Goal: Task Accomplishment & Management: Use online tool/utility

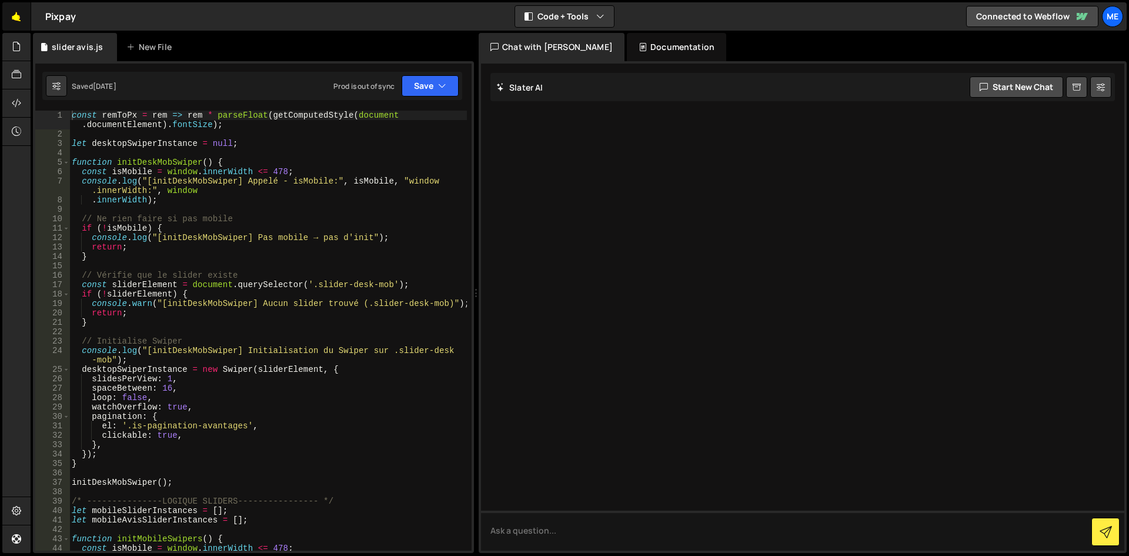
click at [11, 22] on link "🤙" at bounding box center [16, 16] width 29 height 28
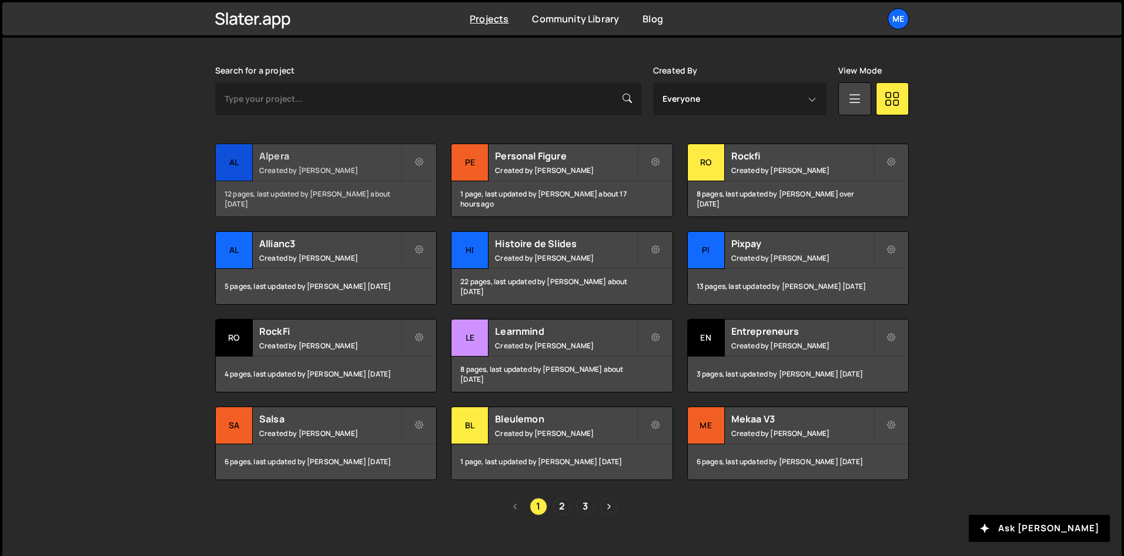
scroll to position [348, 0]
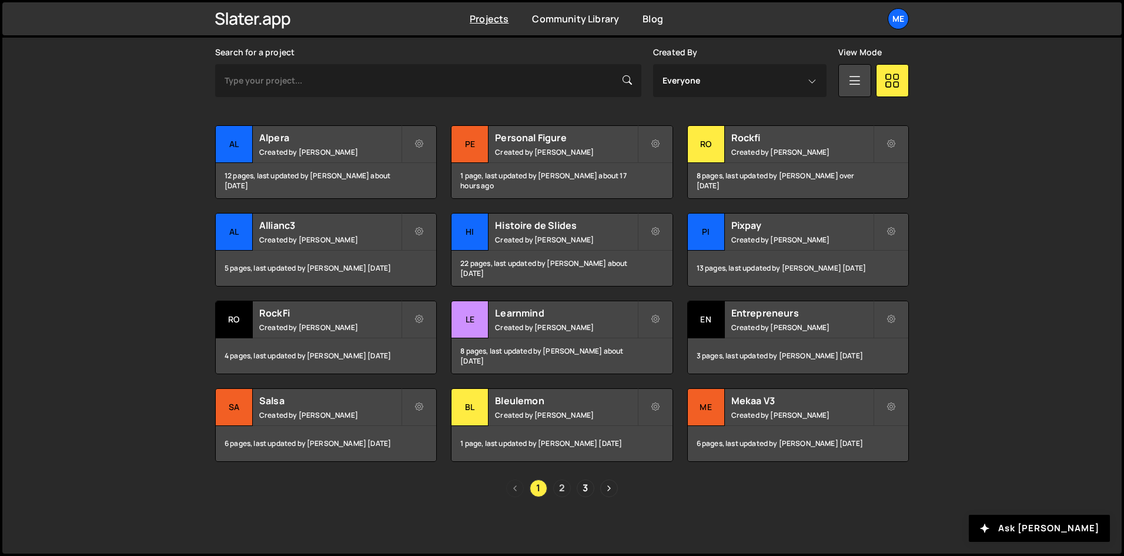
click at [566, 486] on link "2" at bounding box center [562, 488] width 18 height 18
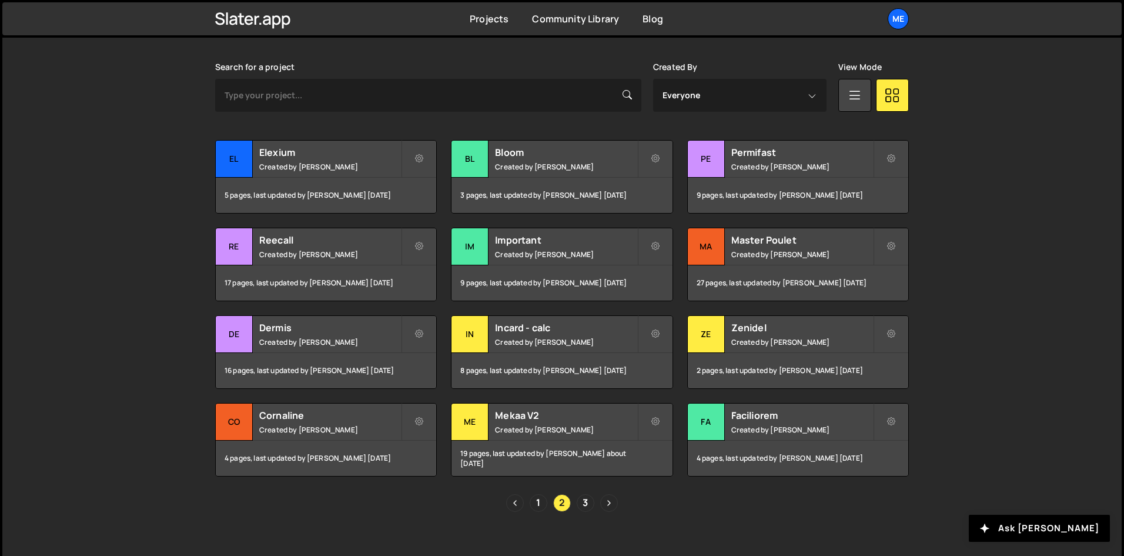
scroll to position [348, 0]
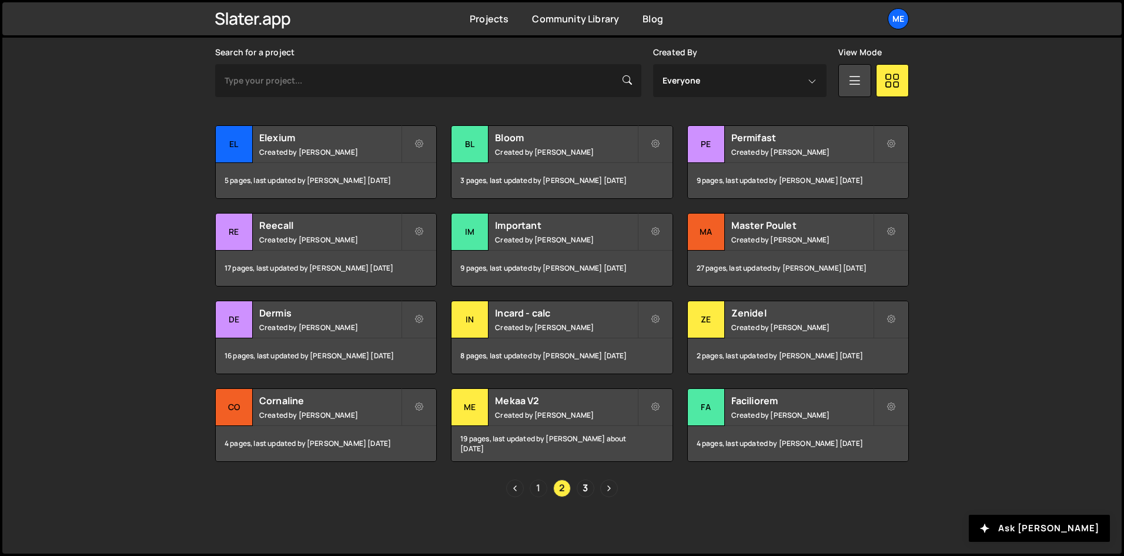
click at [539, 485] on link "1" at bounding box center [539, 488] width 18 height 18
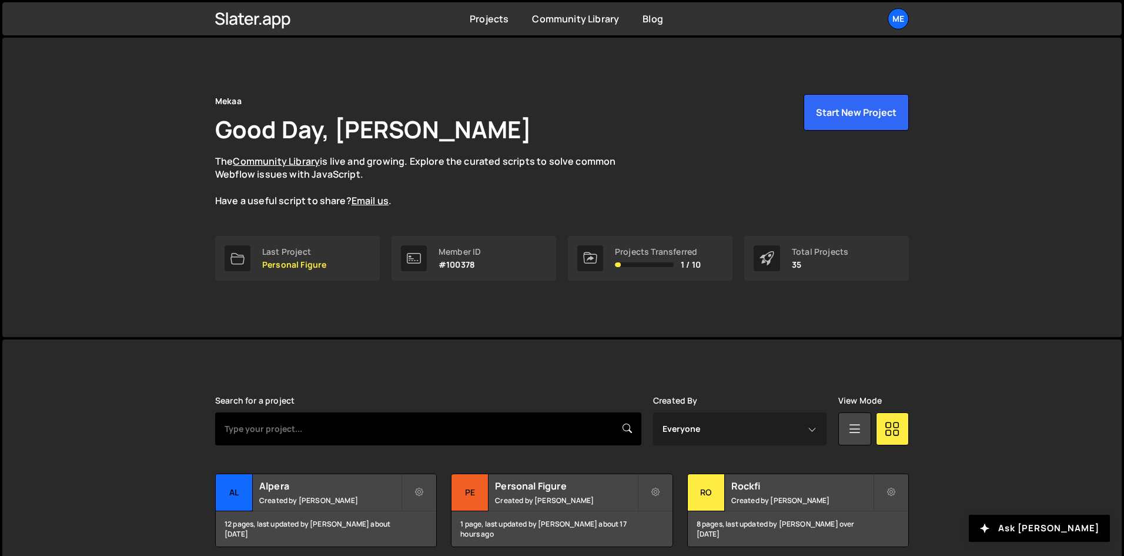
click at [483, 436] on input "text" at bounding box center [428, 428] width 426 height 33
type input "salsa"
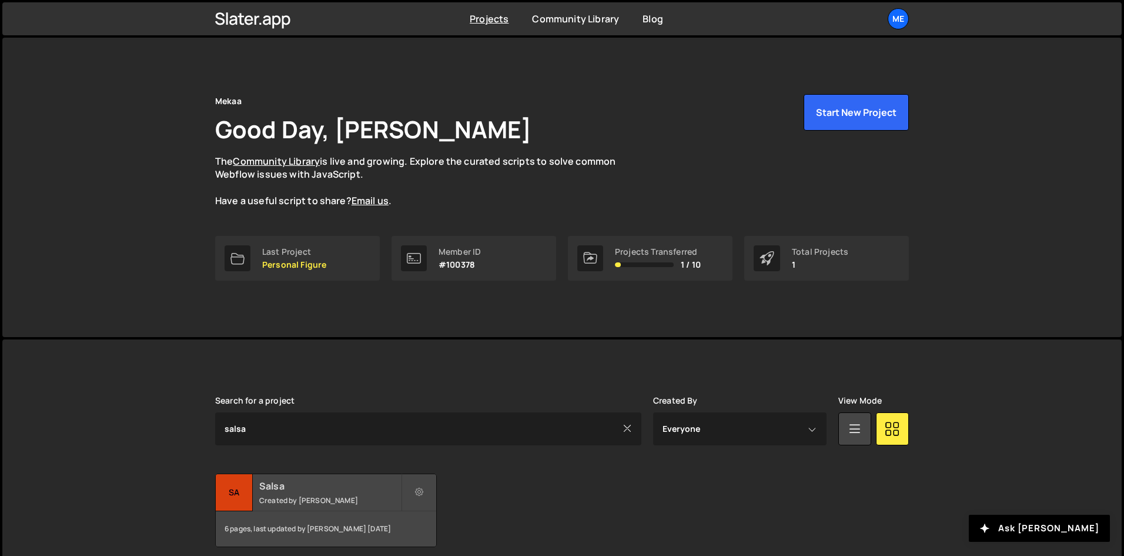
click at [275, 500] on small "Created by Alex Teillet" at bounding box center [330, 500] width 142 height 10
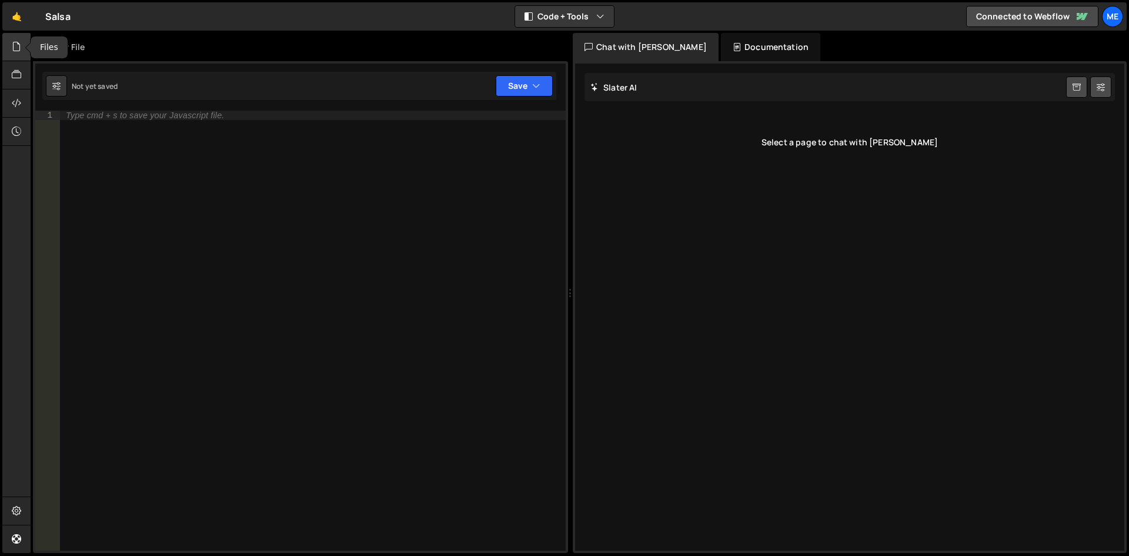
click at [8, 41] on div at bounding box center [16, 47] width 29 height 28
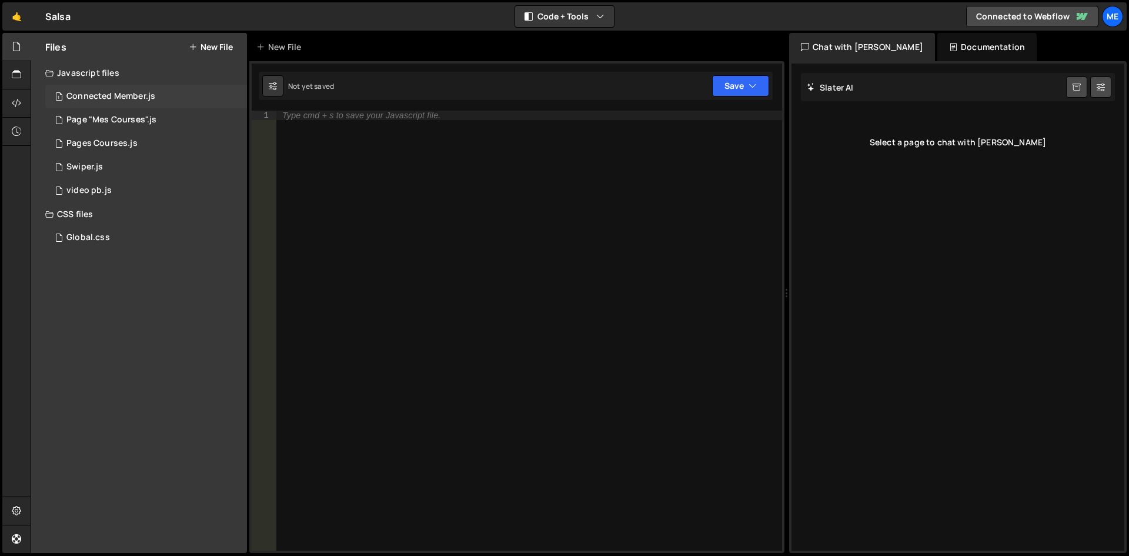
click at [89, 98] on div "Connected Member.js" at bounding box center [110, 96] width 89 height 11
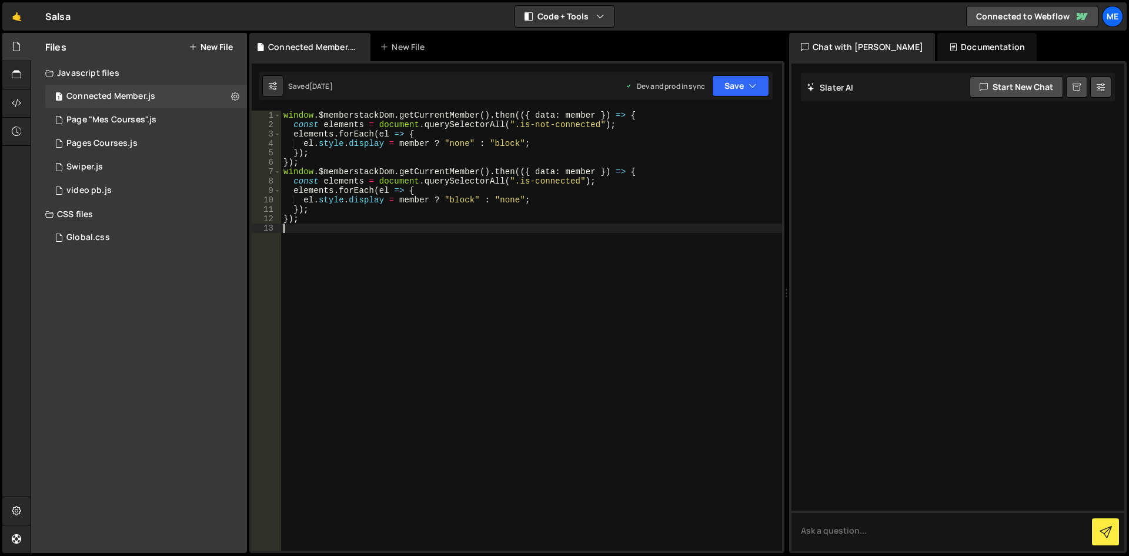
click at [547, 229] on div "window . $memberstackDom . getCurrentMember ( ) . then (({ data : member }) => …" at bounding box center [531, 340] width 501 height 459
click at [743, 88] on button "Save" at bounding box center [740, 85] width 57 height 21
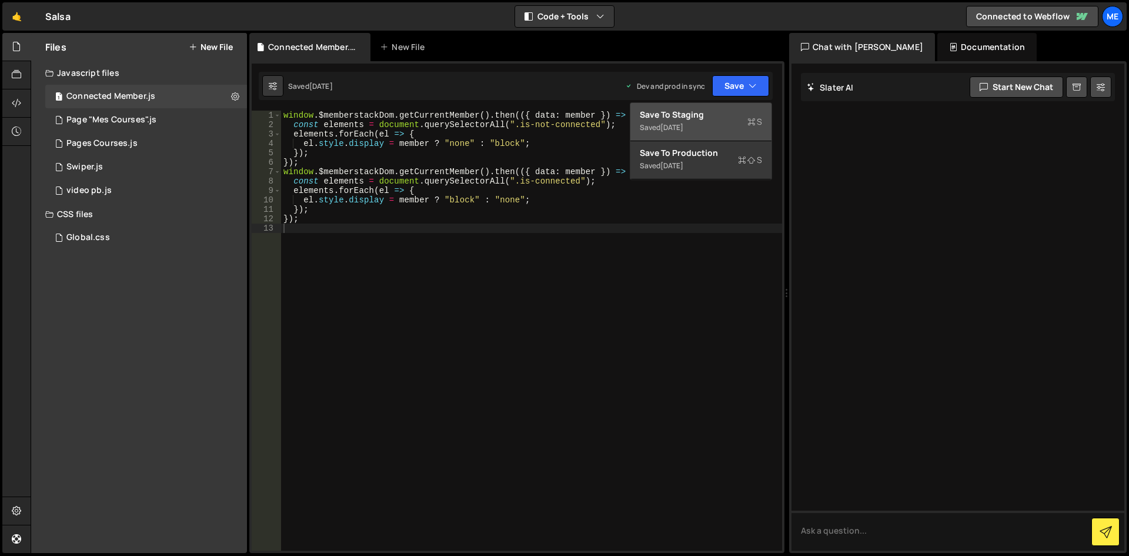
click at [723, 126] on div "Saved 1 month ago" at bounding box center [701, 128] width 122 height 14
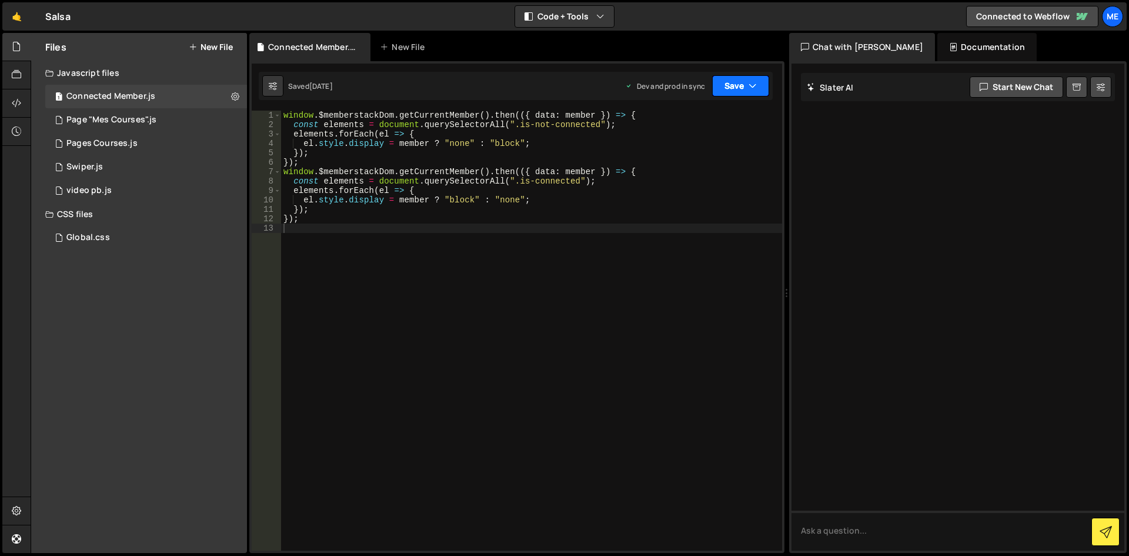
click at [744, 89] on button "Save" at bounding box center [740, 85] width 57 height 21
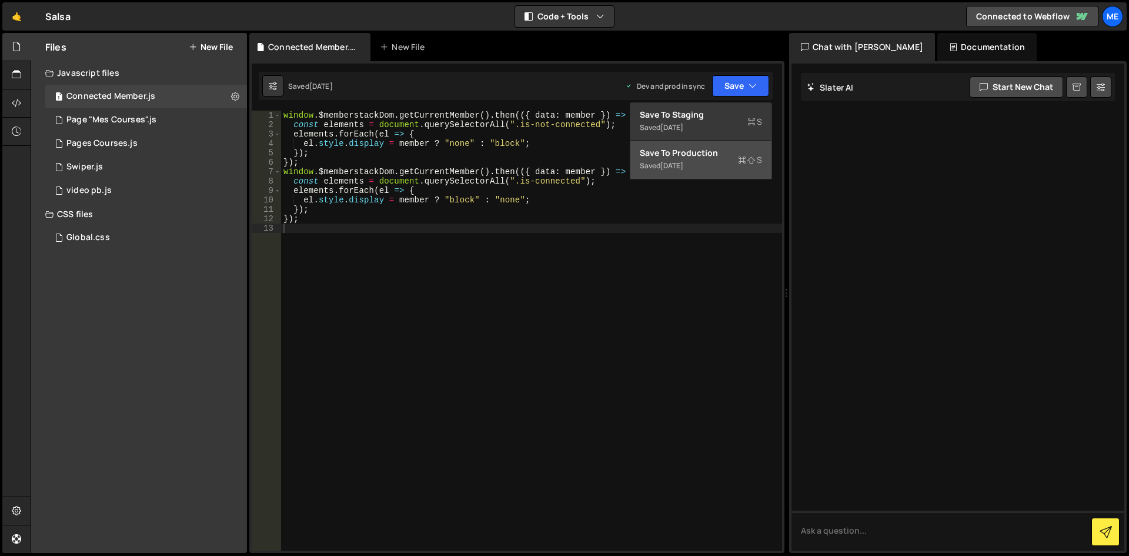
click at [713, 161] on div "Saved 1 month ago" at bounding box center [701, 166] width 122 height 14
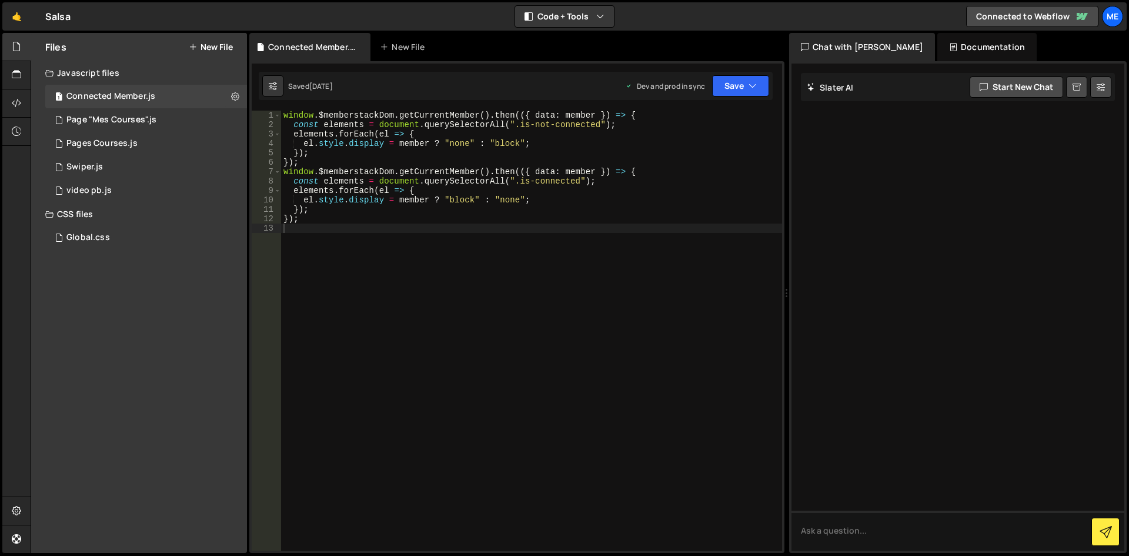
click at [771, 97] on div "Saved 1 month ago Dev and prod in sync Upgrade to Edit Save Save to Staging S S…" at bounding box center [516, 86] width 514 height 28
click at [749, 84] on icon "button" at bounding box center [753, 86] width 8 height 12
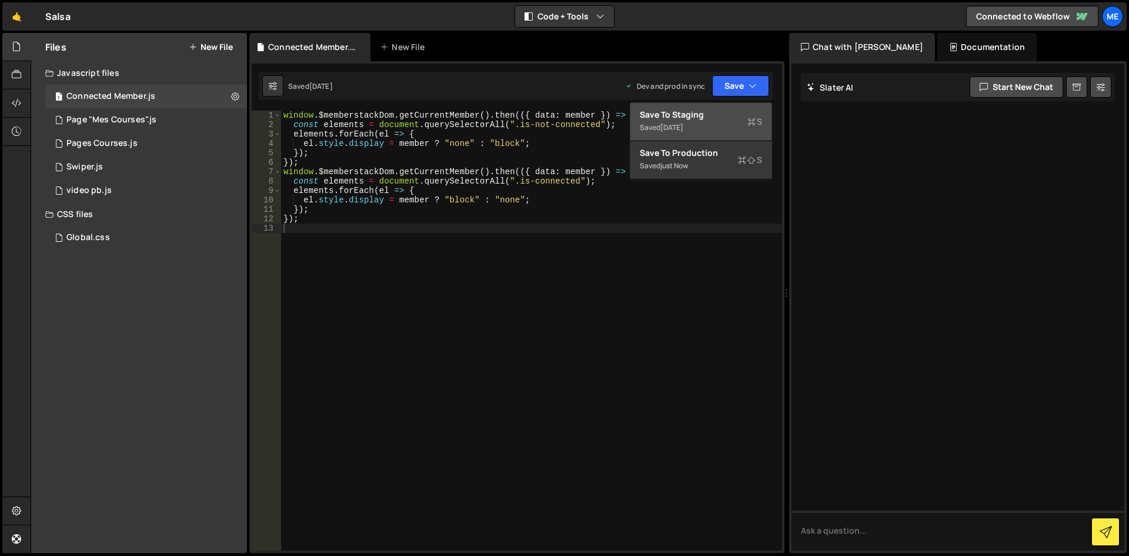
click at [712, 131] on div "Saved 1 month ago" at bounding box center [701, 128] width 122 height 14
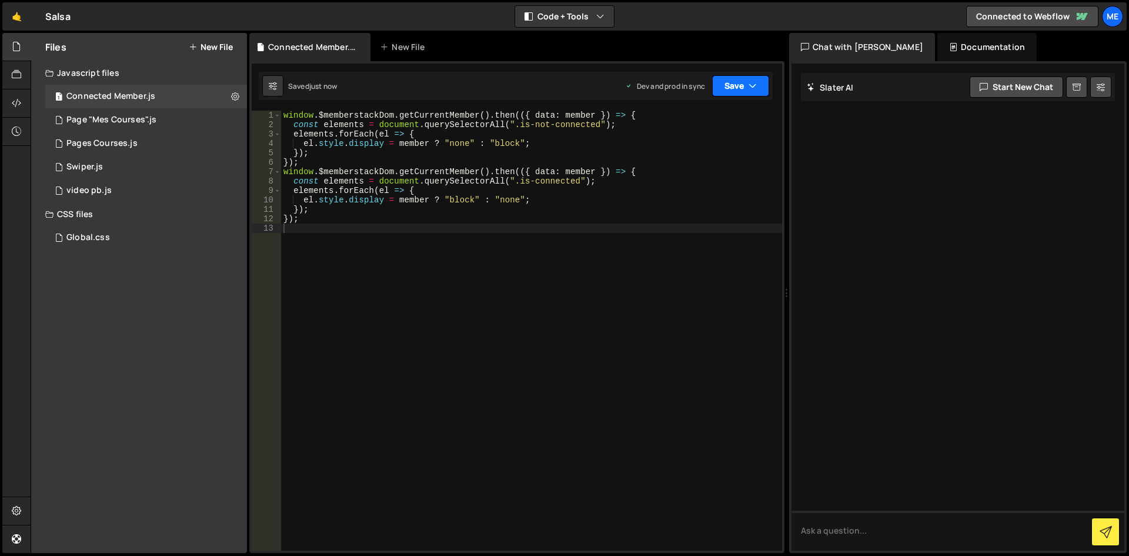
click at [733, 92] on button "Save" at bounding box center [740, 85] width 57 height 21
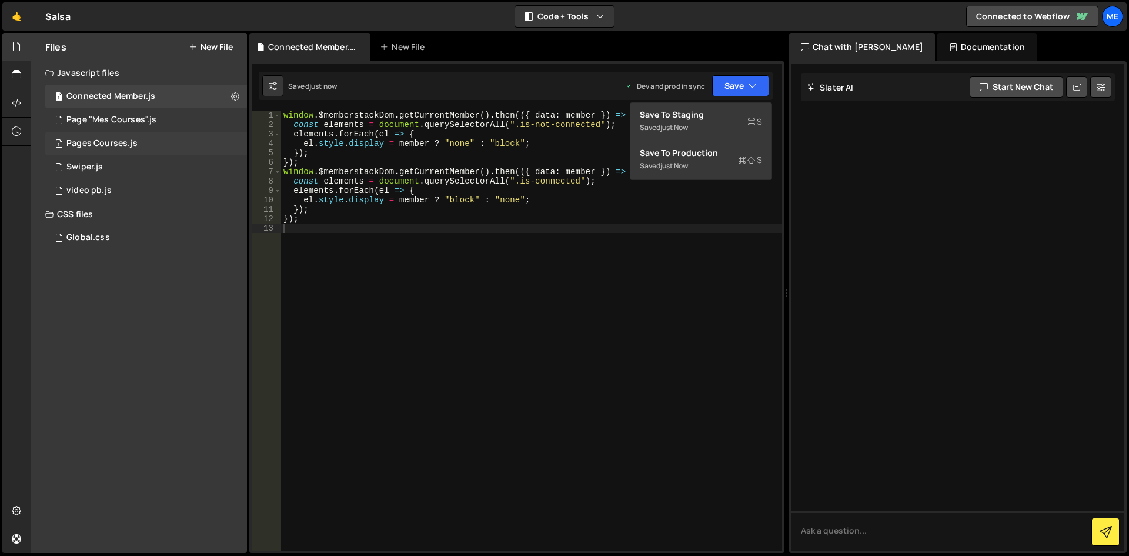
click at [92, 132] on div "1 Pages Courses.js 0" at bounding box center [146, 144] width 202 height 24
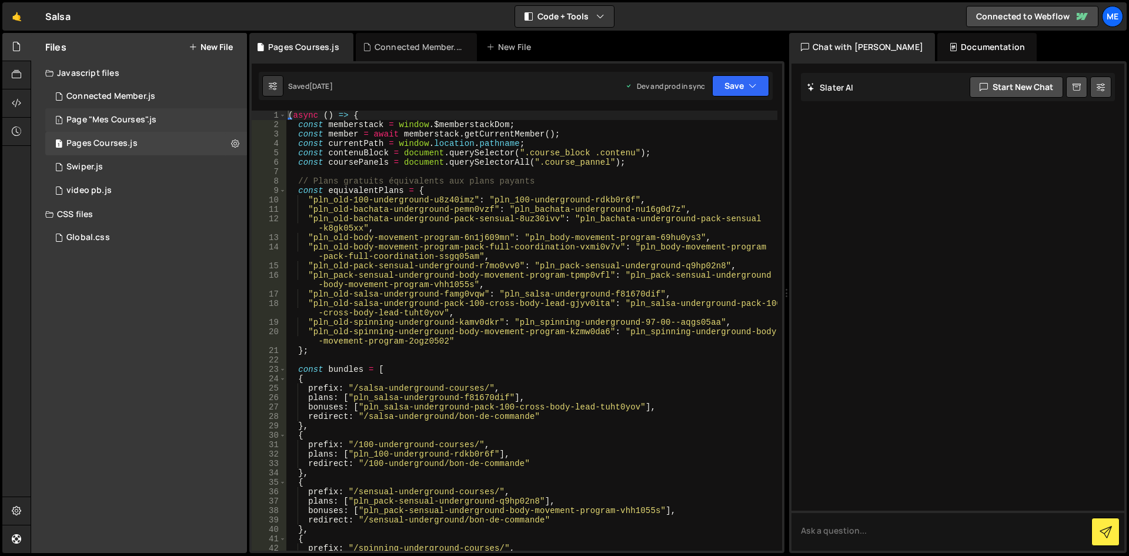
click at [96, 116] on div "Page "Mes Courses".js" at bounding box center [111, 120] width 90 height 11
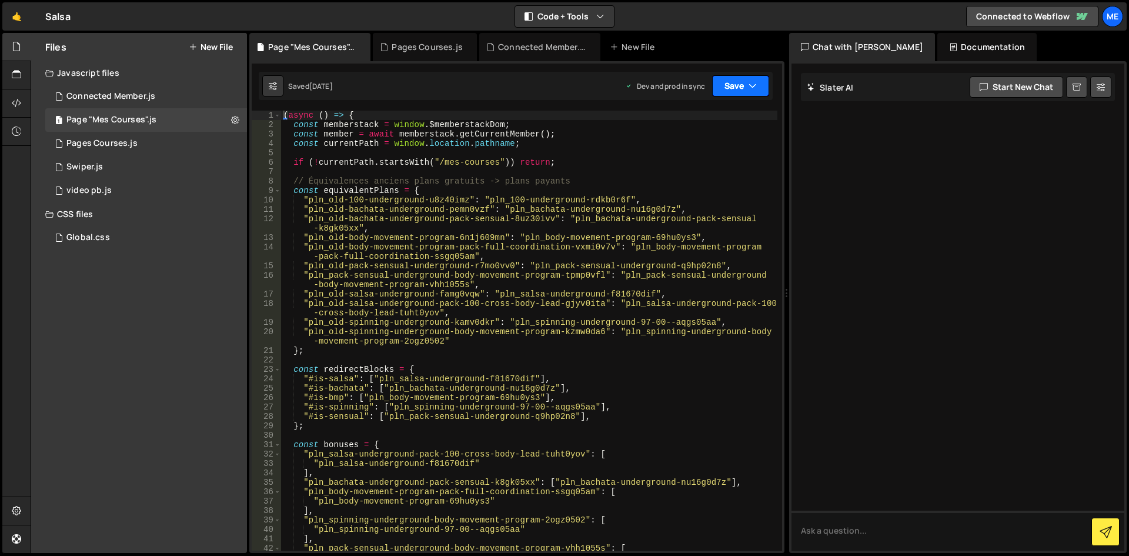
click at [746, 92] on button "Save" at bounding box center [740, 85] width 57 height 21
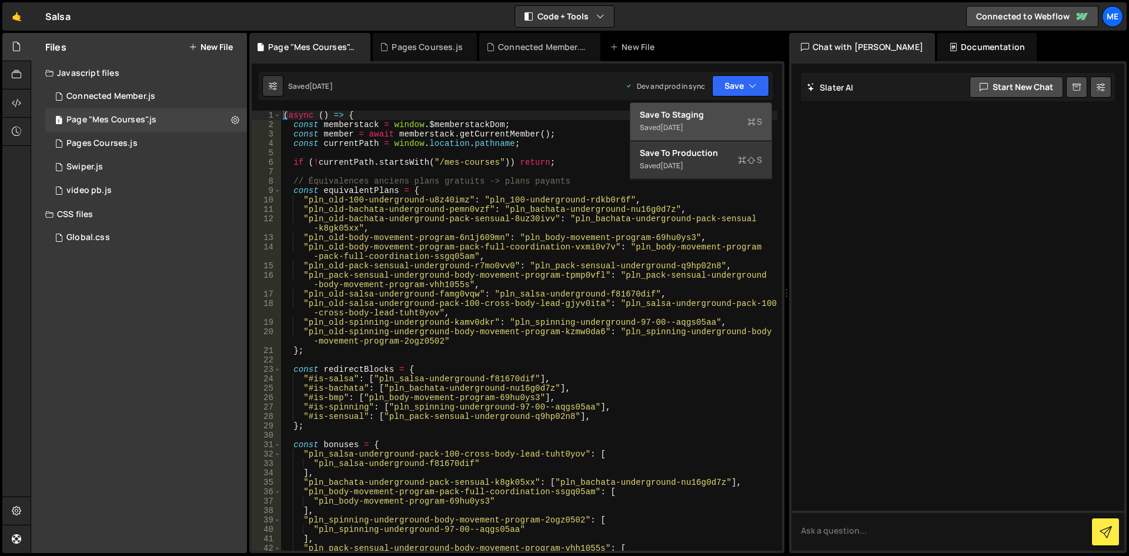
click at [693, 113] on div "Save to Staging S" at bounding box center [701, 115] width 122 height 12
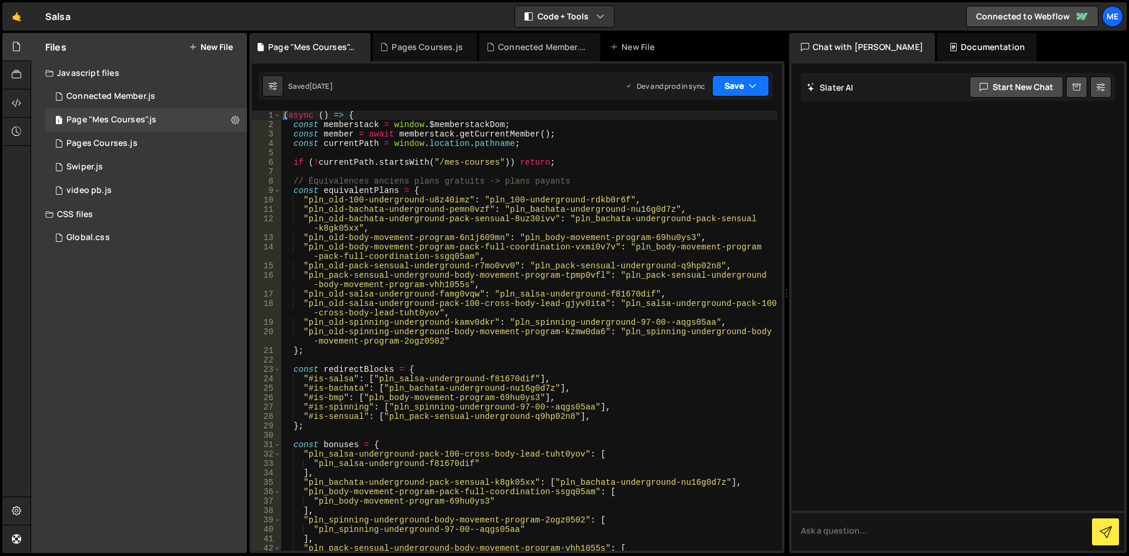
click at [734, 85] on button "Save" at bounding box center [740, 85] width 57 height 21
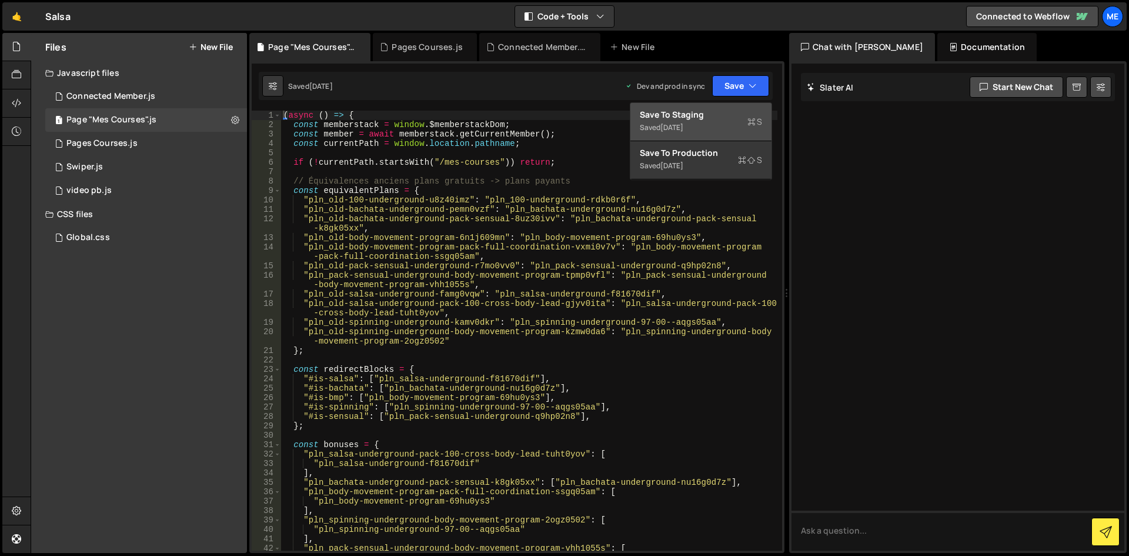
click at [703, 113] on div "Save to Staging S" at bounding box center [701, 115] width 122 height 12
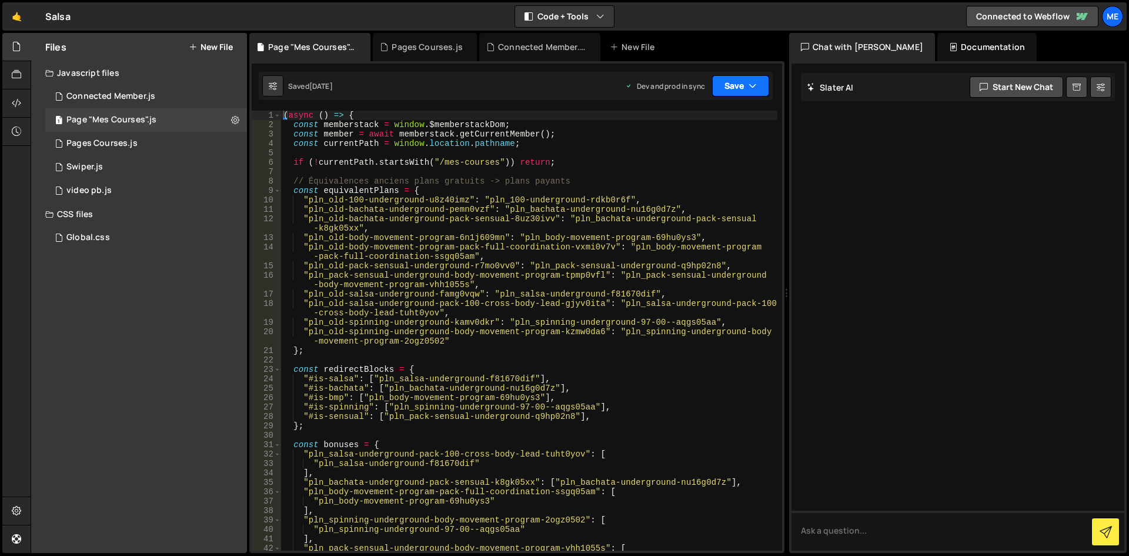
click at [734, 89] on button "Save" at bounding box center [740, 85] width 57 height 21
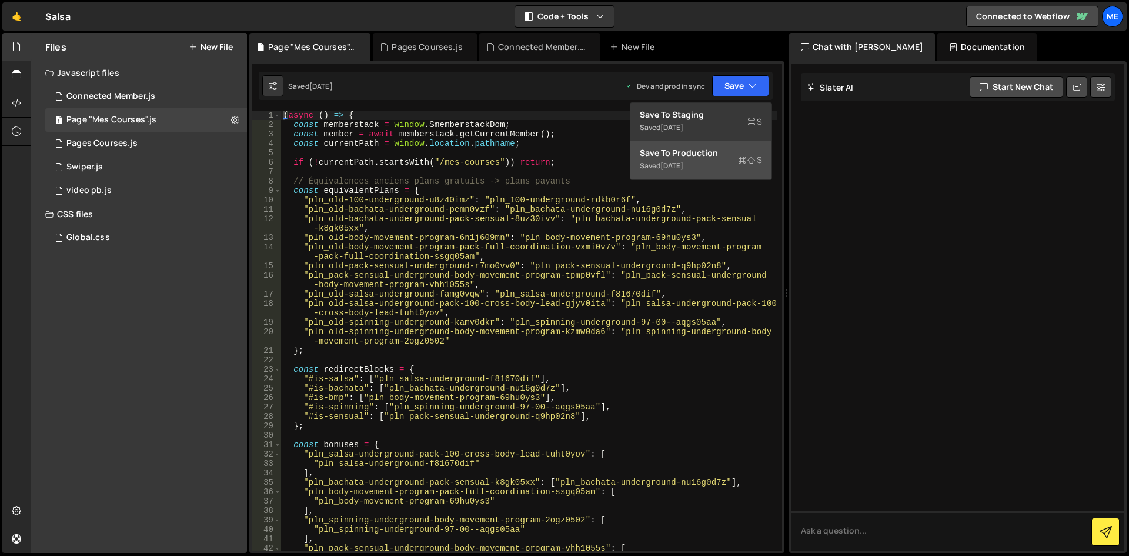
click at [683, 163] on div "1 month ago" at bounding box center [671, 166] width 23 height 10
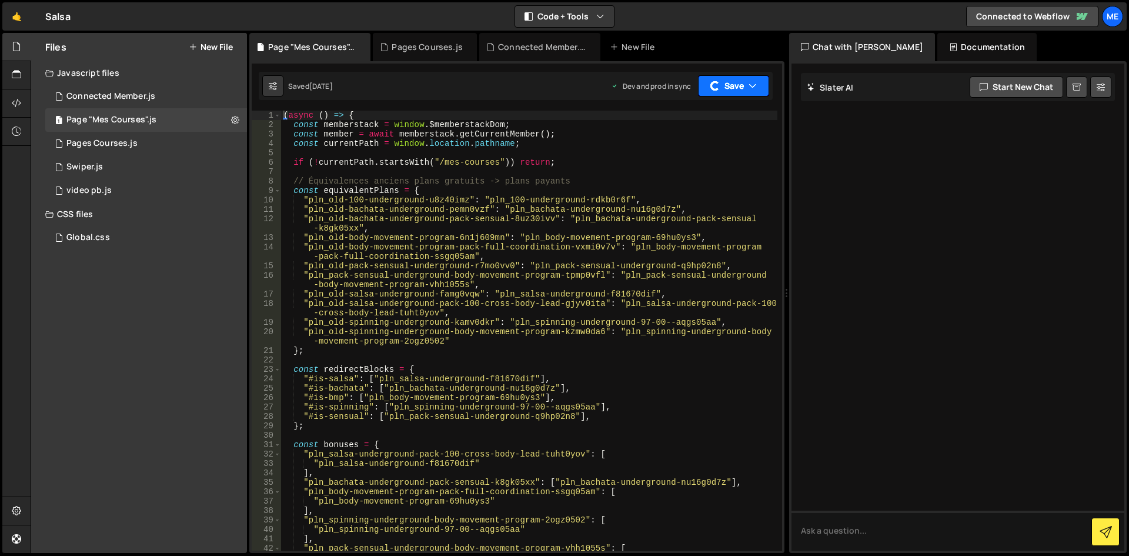
click at [736, 93] on button "Save" at bounding box center [733, 85] width 71 height 21
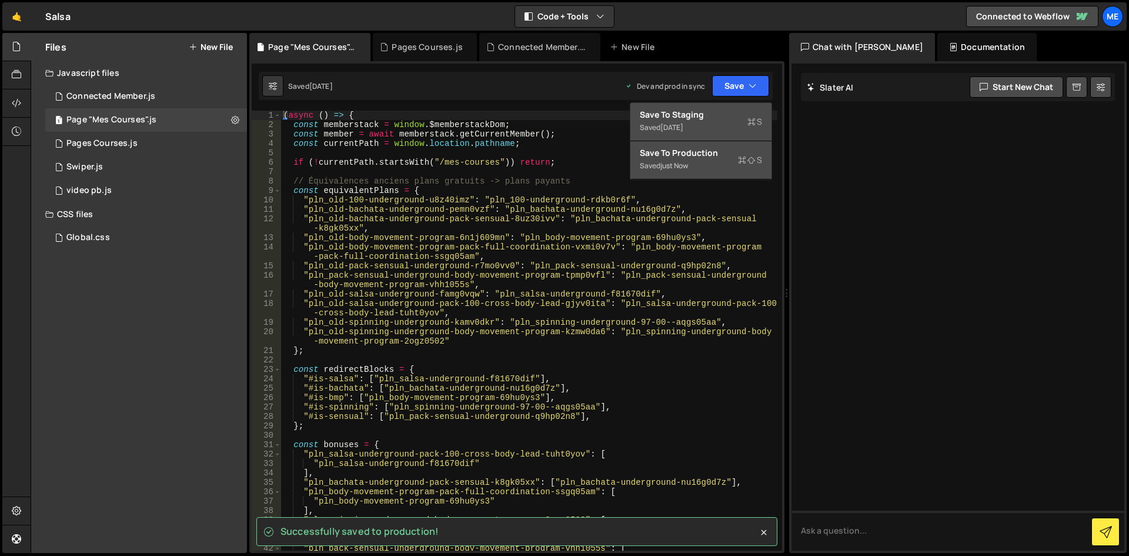
click at [667, 119] on div "Save to Staging S" at bounding box center [701, 115] width 122 height 12
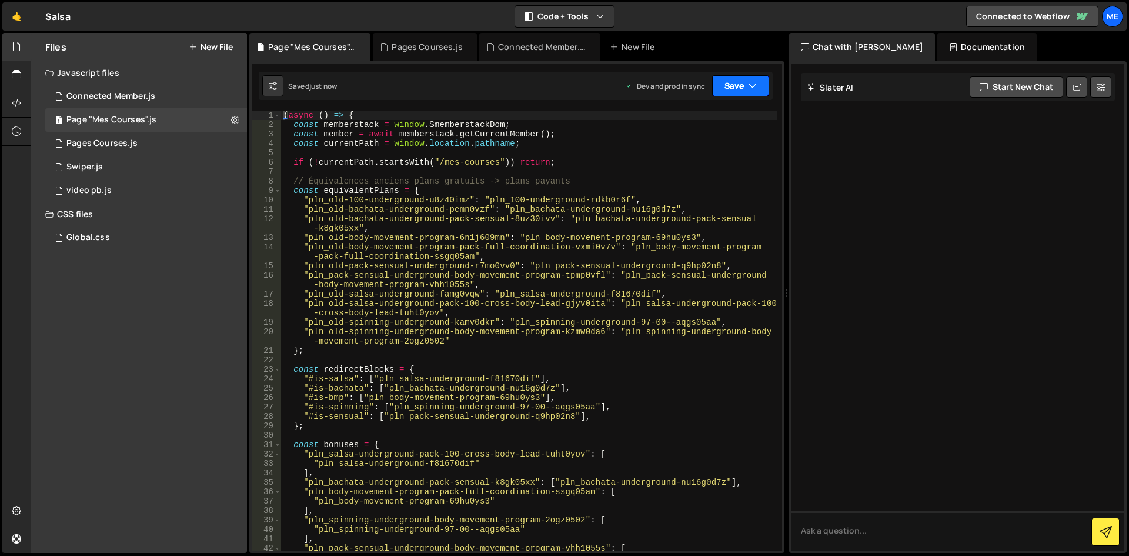
click at [715, 81] on button "Save" at bounding box center [740, 85] width 57 height 21
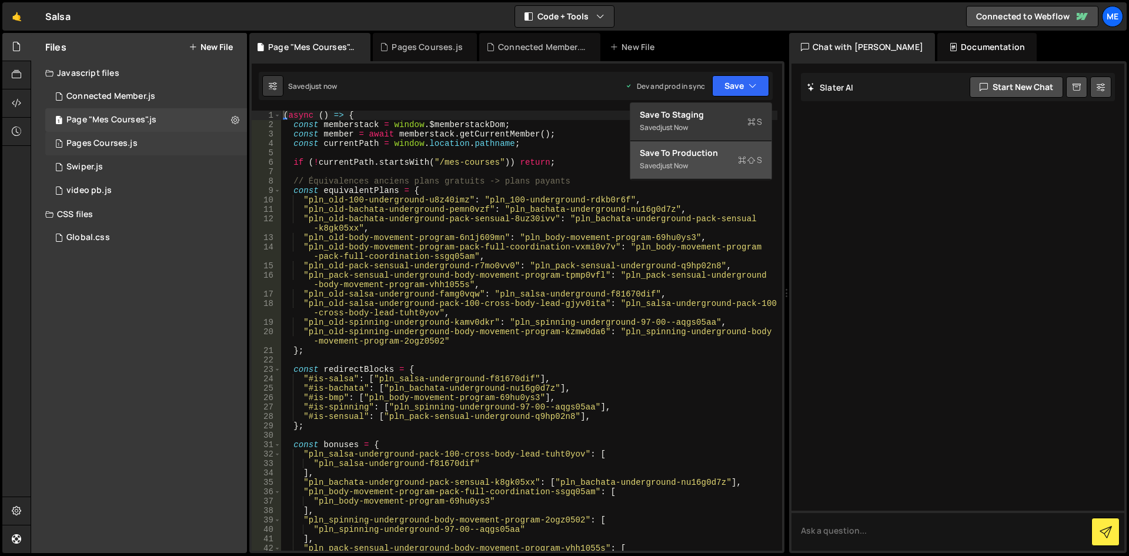
click at [116, 150] on div "1 Pages Courses.js 0" at bounding box center [146, 144] width 202 height 24
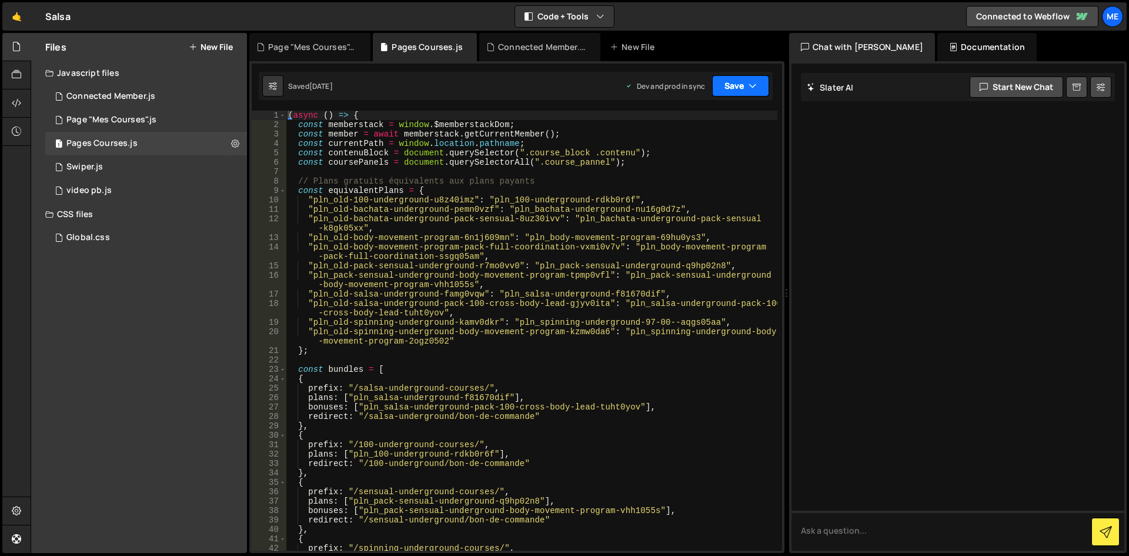
click at [732, 80] on button "Save" at bounding box center [740, 85] width 57 height 21
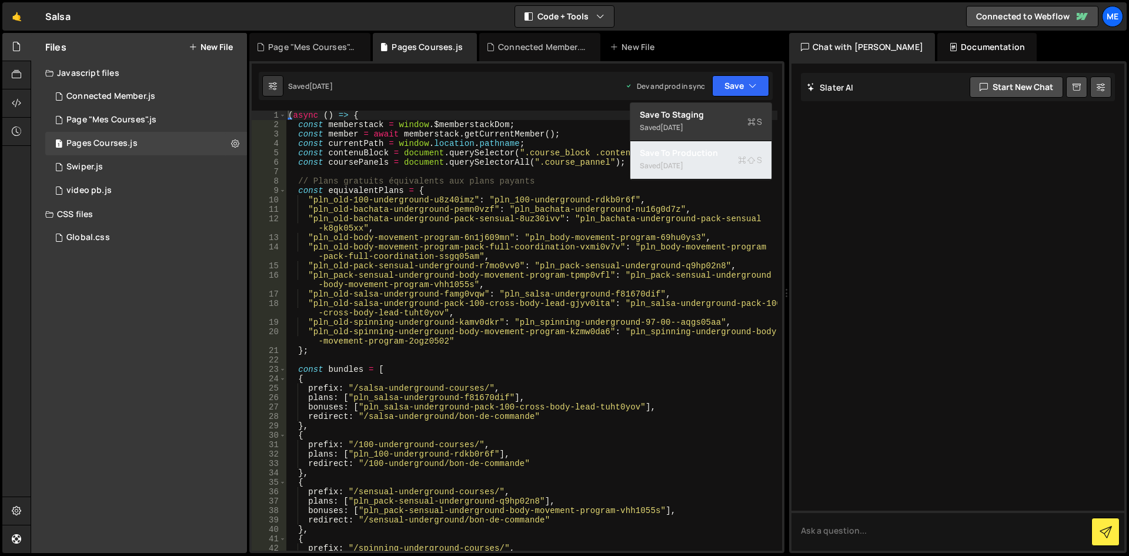
click at [661, 159] on div "Saved 1 month ago" at bounding box center [701, 166] width 122 height 14
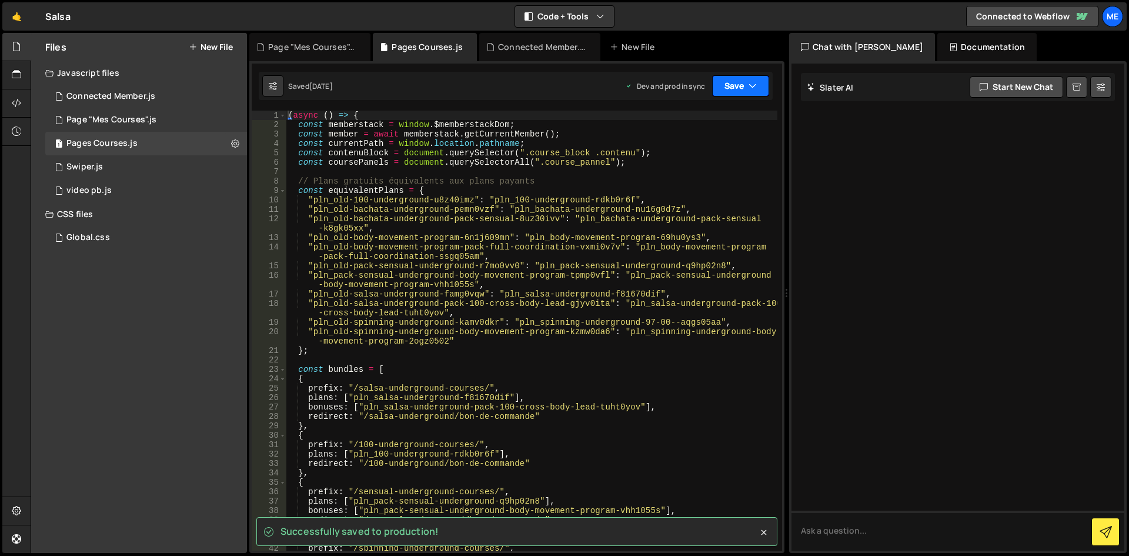
click at [750, 78] on button "Save" at bounding box center [740, 85] width 57 height 21
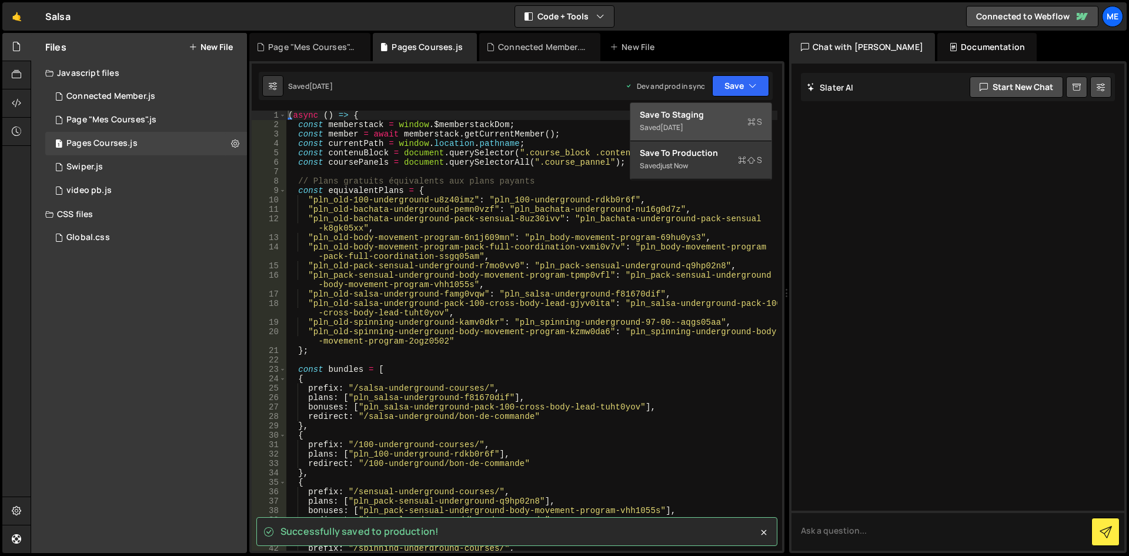
click at [690, 119] on div "Save to Staging S" at bounding box center [701, 115] width 122 height 12
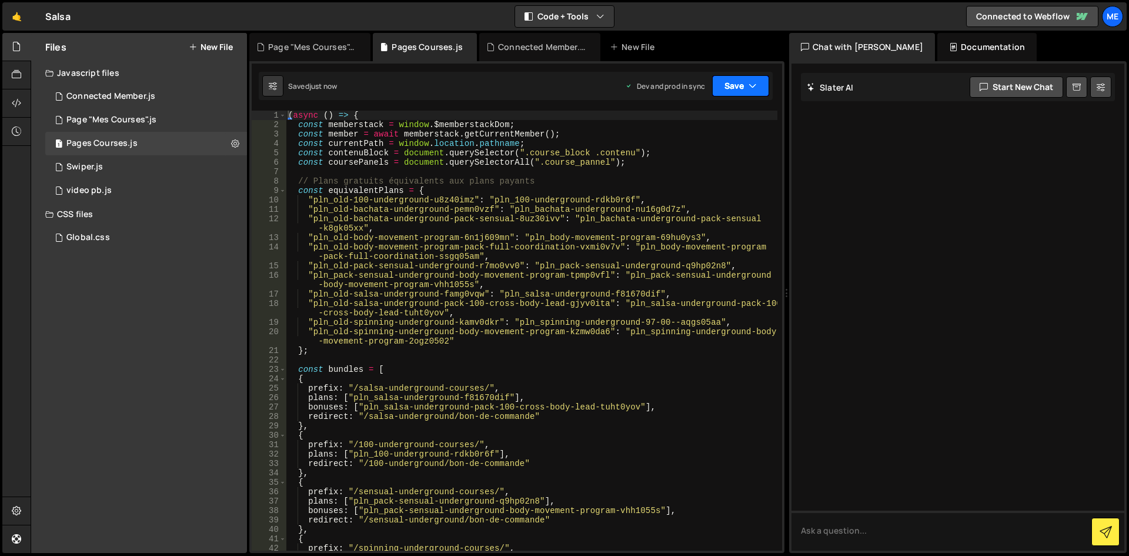
click at [739, 85] on button "Save" at bounding box center [740, 85] width 57 height 21
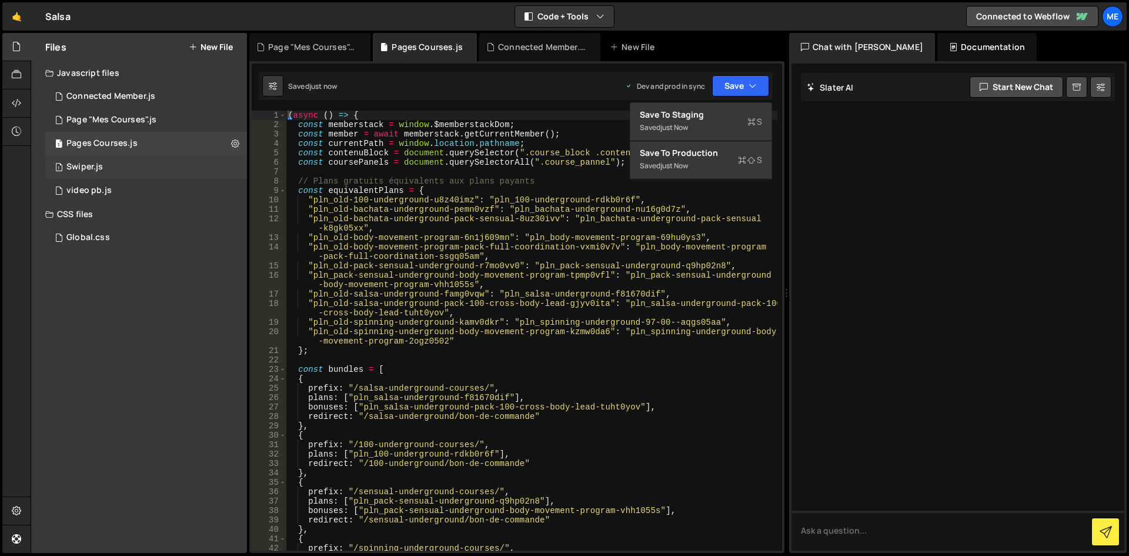
click at [156, 168] on div "1 Swiper.js 0" at bounding box center [146, 167] width 202 height 24
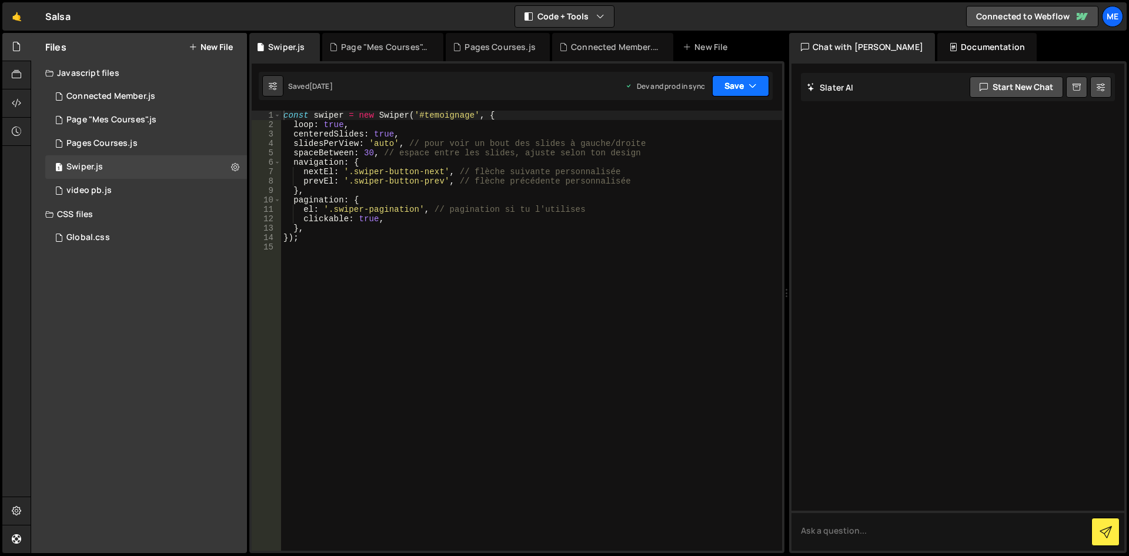
click at [713, 85] on button "Save" at bounding box center [740, 85] width 57 height 21
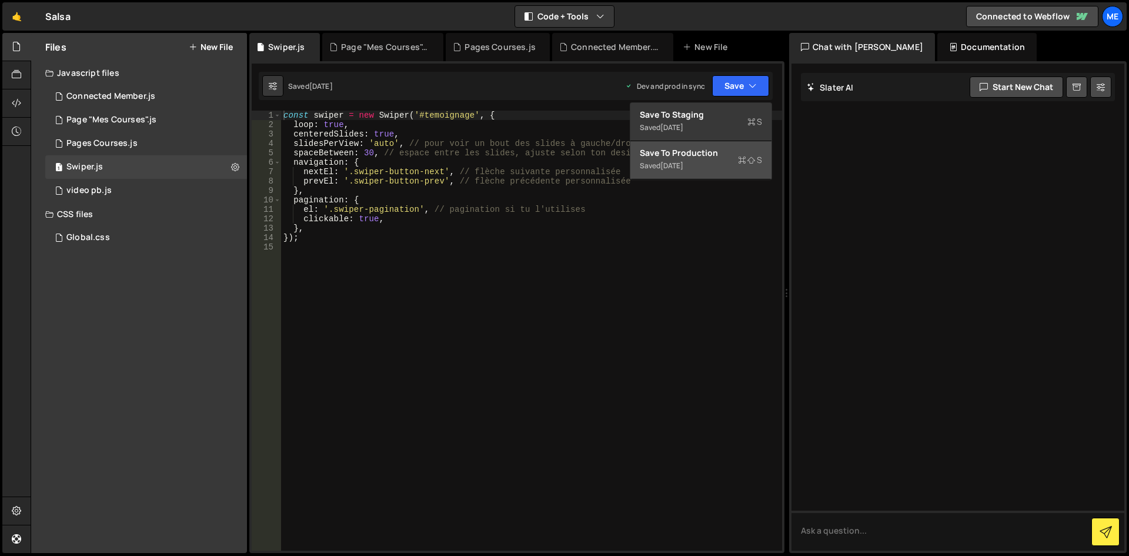
click at [650, 171] on div "Saved 1 month ago" at bounding box center [701, 166] width 122 height 14
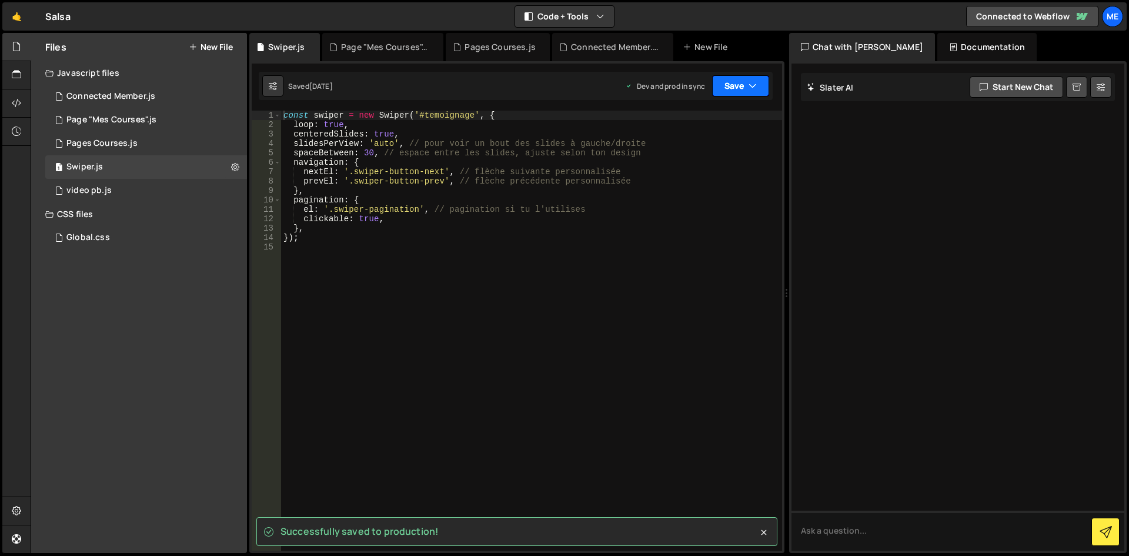
click at [742, 84] on button "Save" at bounding box center [740, 85] width 57 height 21
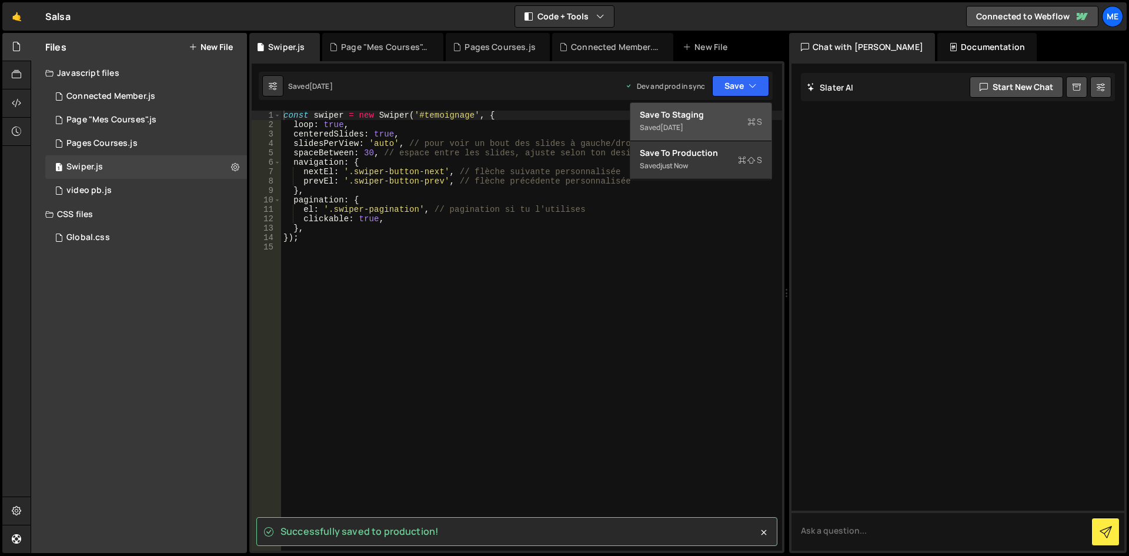
click at [683, 130] on div "1 month ago" at bounding box center [671, 127] width 23 height 10
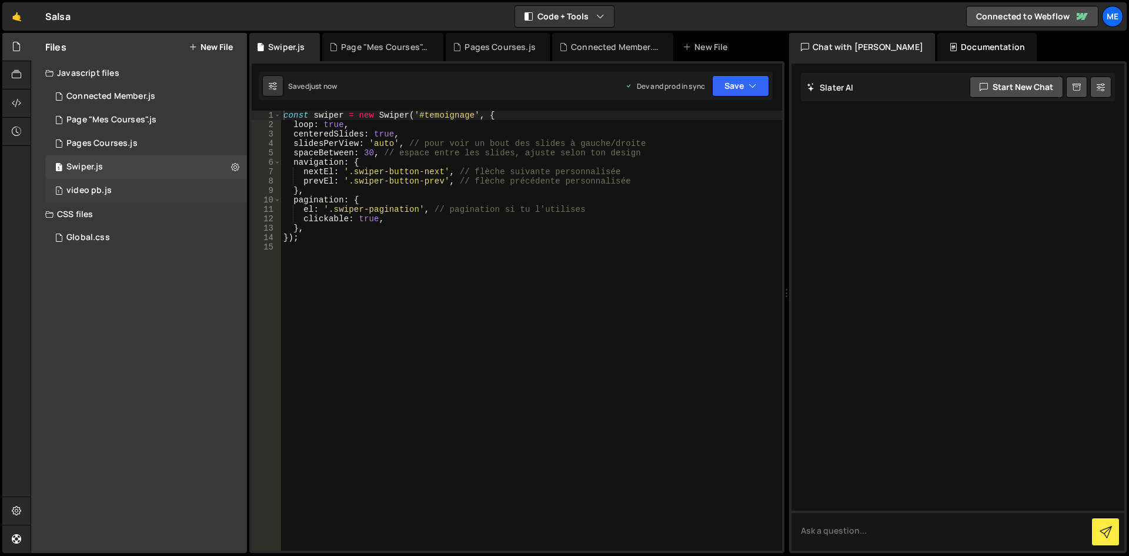
click at [87, 190] on div "video pb.js" at bounding box center [88, 190] width 45 height 11
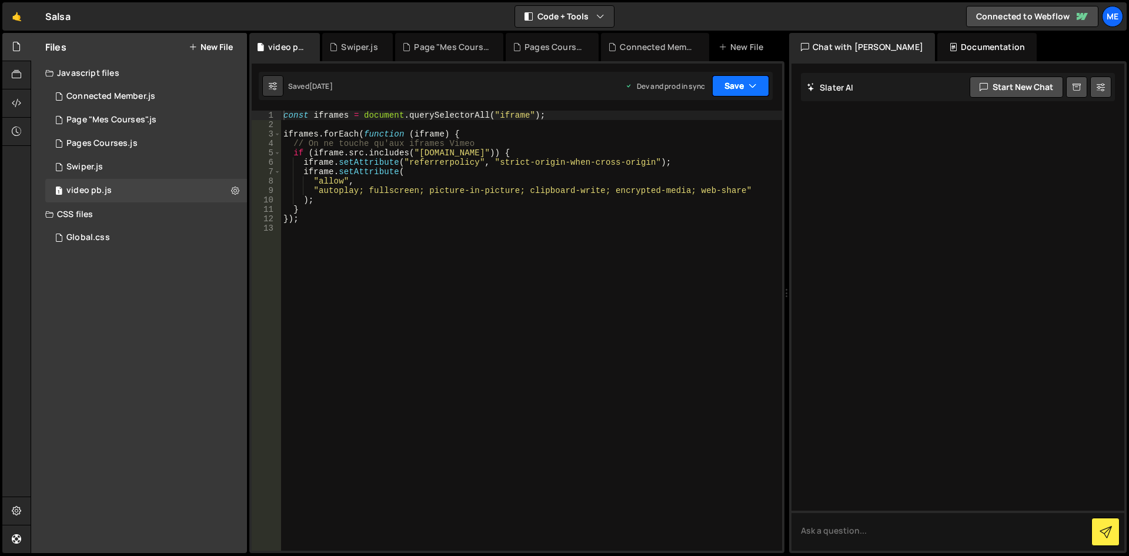
drag, startPoint x: 720, startPoint y: 76, endPoint x: 717, endPoint y: 82, distance: 6.4
click at [720, 78] on button "Save" at bounding box center [740, 85] width 57 height 21
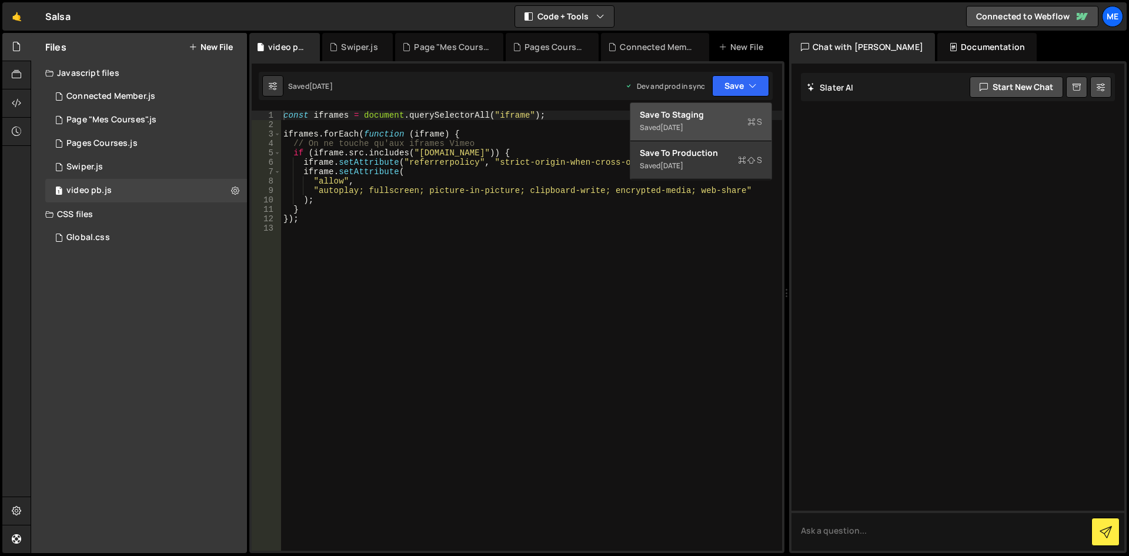
click at [680, 131] on div "2 weeks ago" at bounding box center [671, 127] width 23 height 10
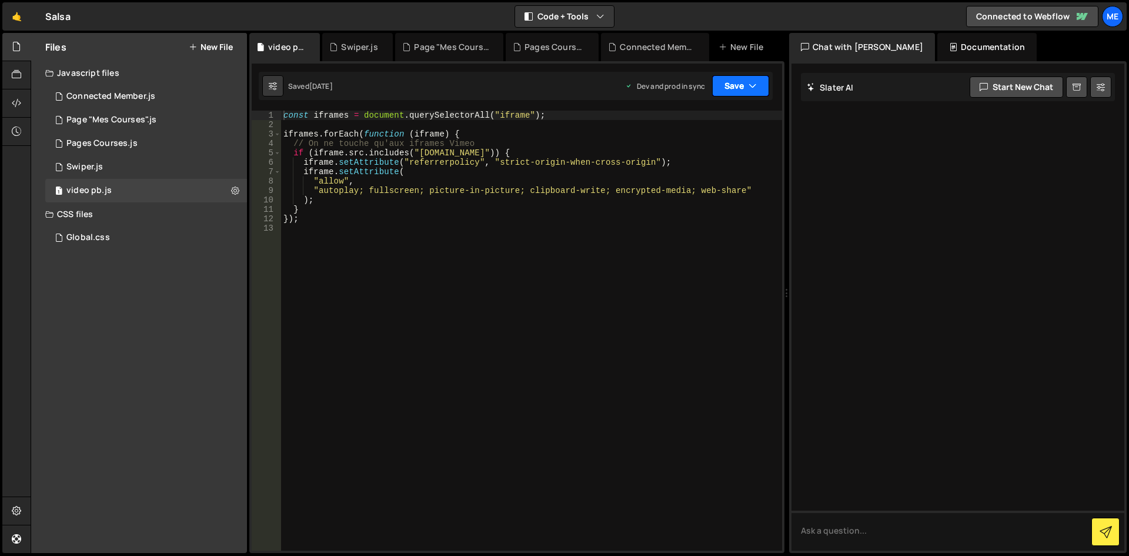
click at [746, 86] on button "Save" at bounding box center [740, 85] width 57 height 21
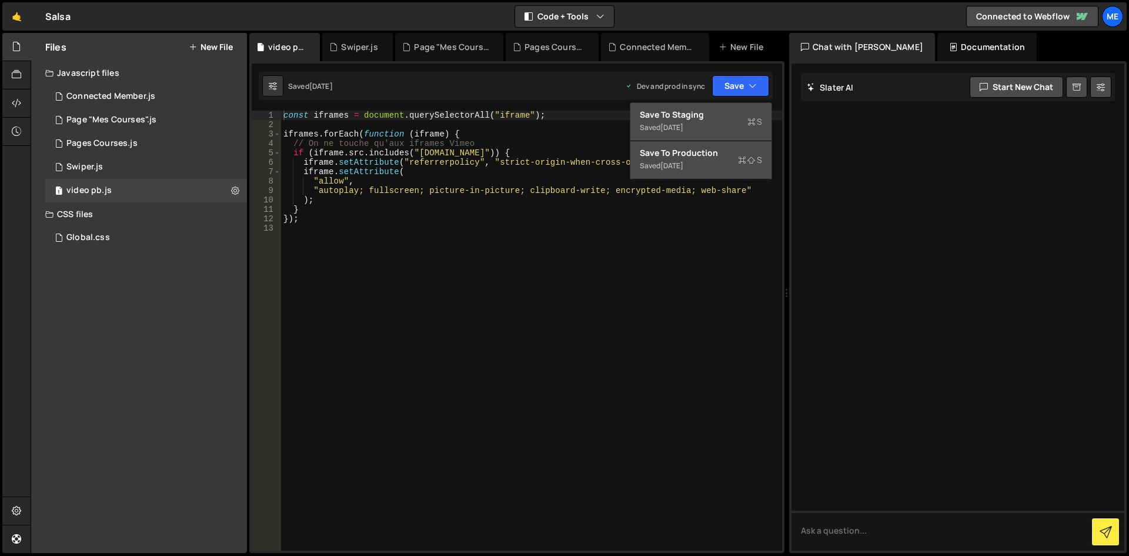
click at [702, 153] on div "Save to Production S" at bounding box center [701, 153] width 122 height 12
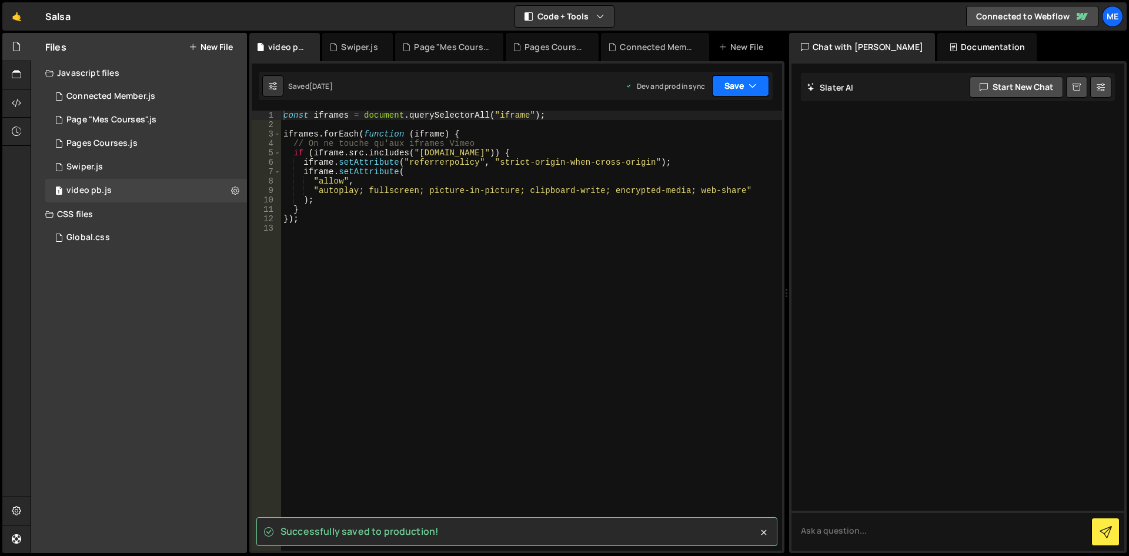
click at [750, 88] on icon "button" at bounding box center [753, 86] width 8 height 12
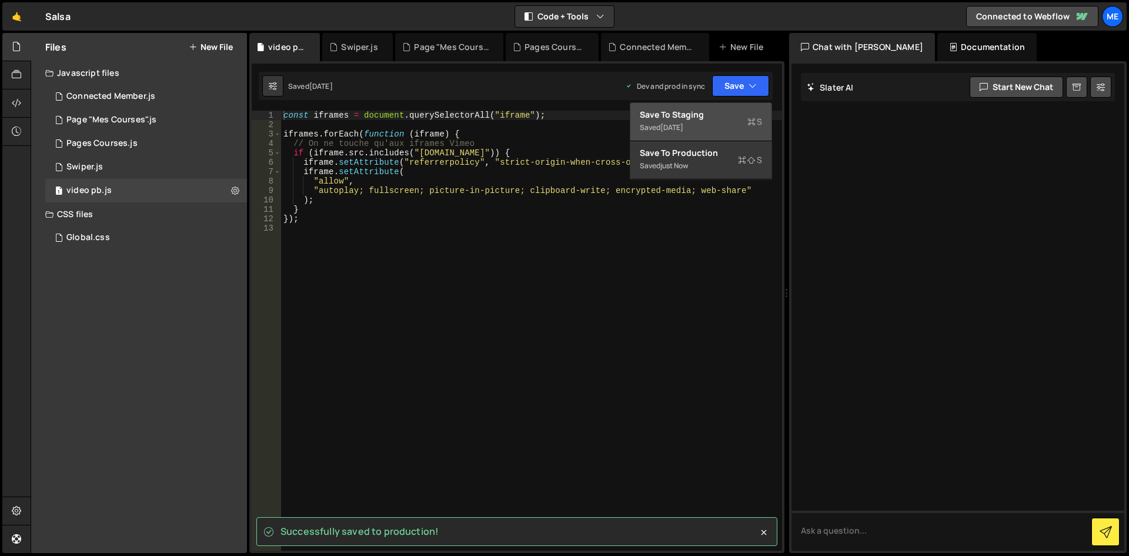
click at [727, 120] on div "Save to Staging S" at bounding box center [701, 115] width 122 height 12
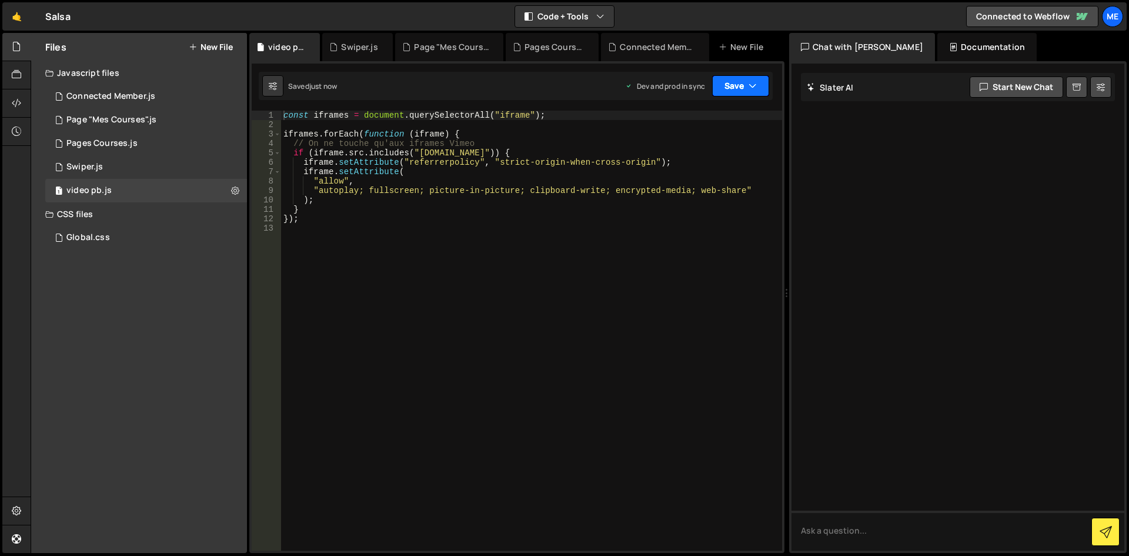
click at [737, 85] on button "Save" at bounding box center [740, 85] width 57 height 21
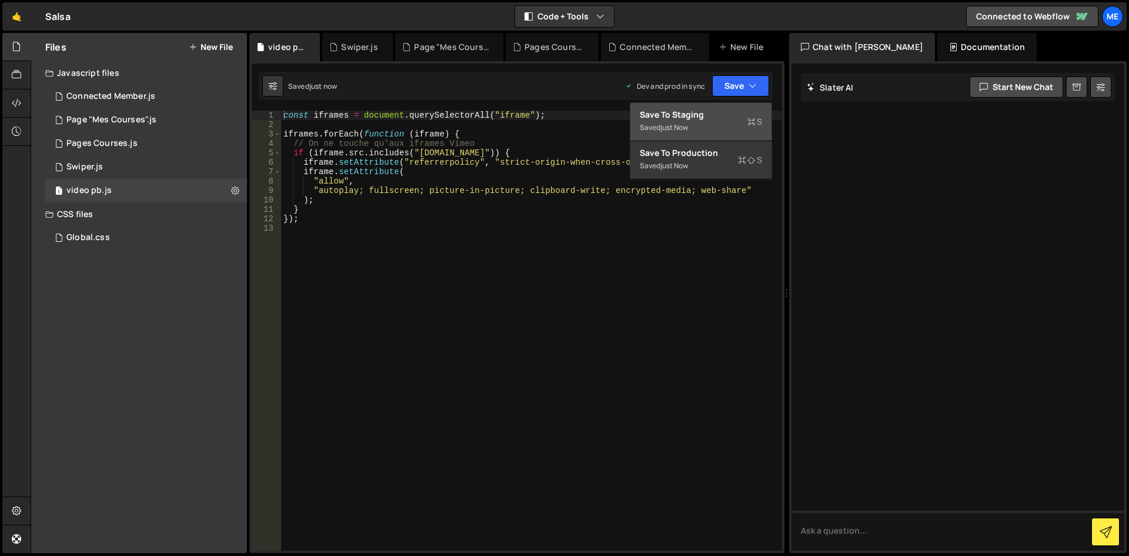
click at [709, 107] on button "Save to Staging S Saved just now" at bounding box center [700, 122] width 141 height 38
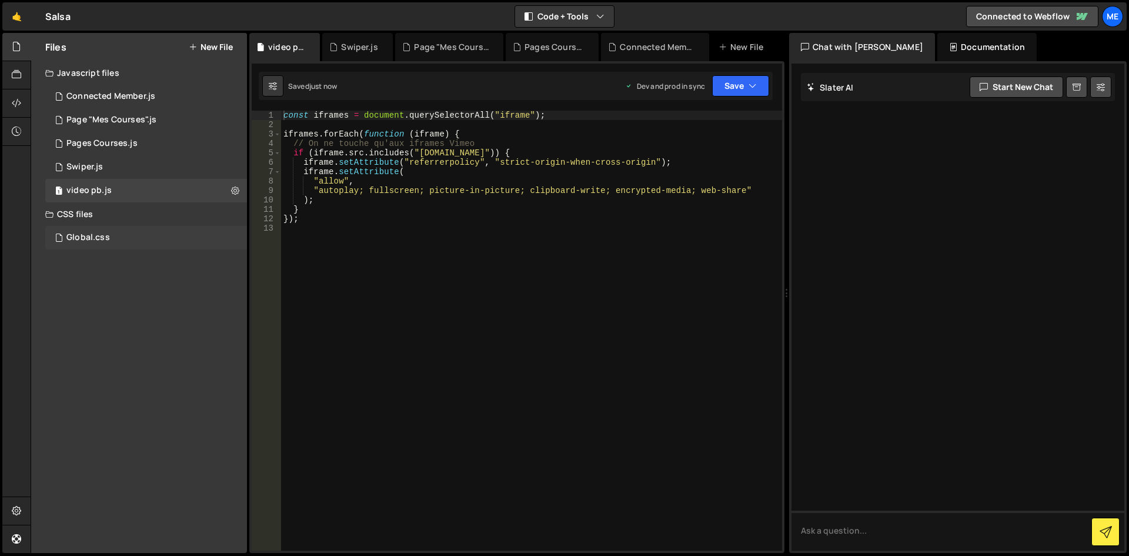
click at [101, 230] on div "Global.css 0" at bounding box center [146, 238] width 202 height 24
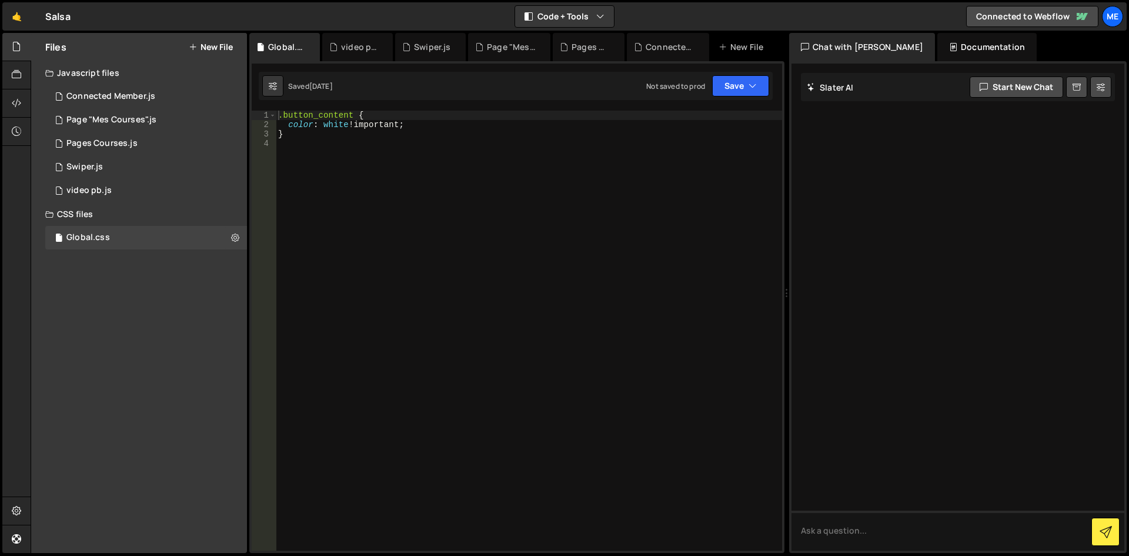
click at [712, 86] on div "Not saved to prod Upgrade to Edit Save Save to Staging S Saved 1 month ago Save…" at bounding box center [707, 85] width 123 height 21
click at [605, 155] on div ".button_content { color : white !important ; }" at bounding box center [529, 340] width 506 height 459
click at [99, 91] on div "Connected Member.js" at bounding box center [110, 96] width 89 height 11
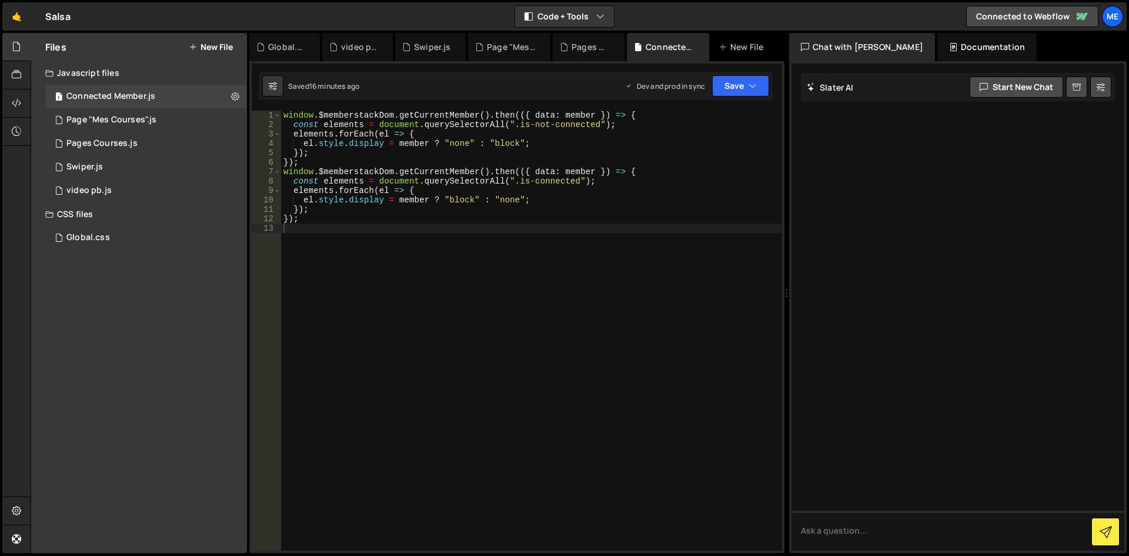
click at [205, 47] on button "New File" at bounding box center [211, 46] width 44 height 9
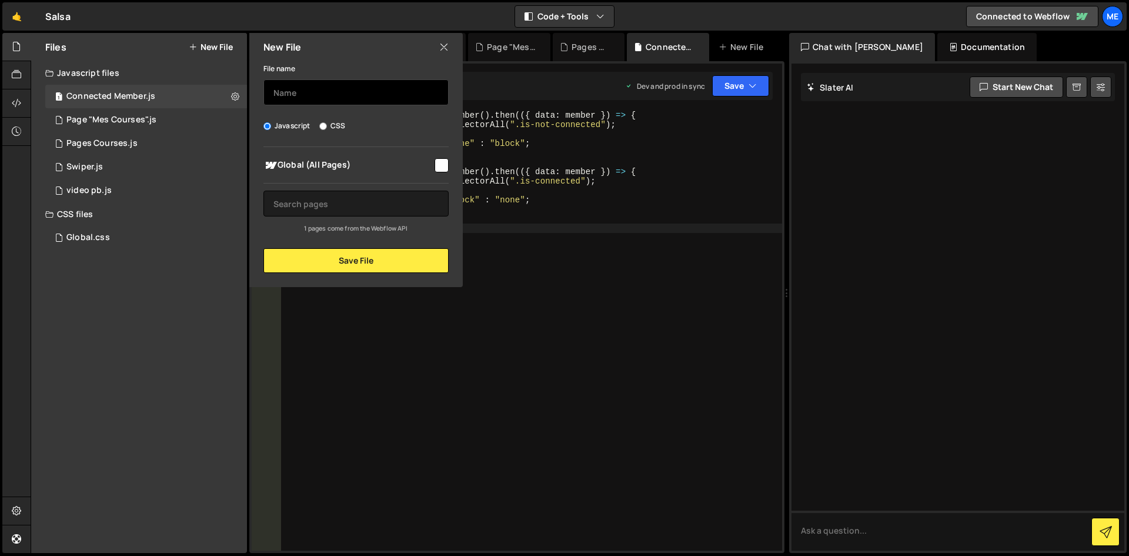
click at [298, 88] on input "text" at bounding box center [355, 92] width 185 height 26
type input "test"
click at [330, 176] on div "Global (All Pages) 1 pages come from the Webflow API" at bounding box center [355, 190] width 213 height 86
click at [330, 165] on span "Global (All Pages)" at bounding box center [347, 165] width 169 height 14
checkbox input "true"
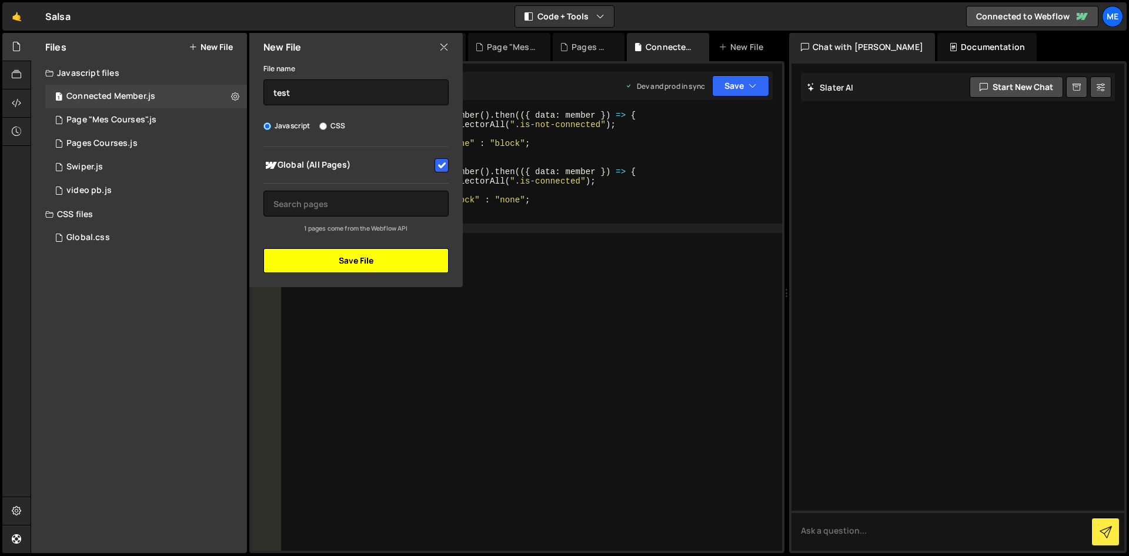
click at [346, 265] on button "Save File" at bounding box center [355, 260] width 185 height 25
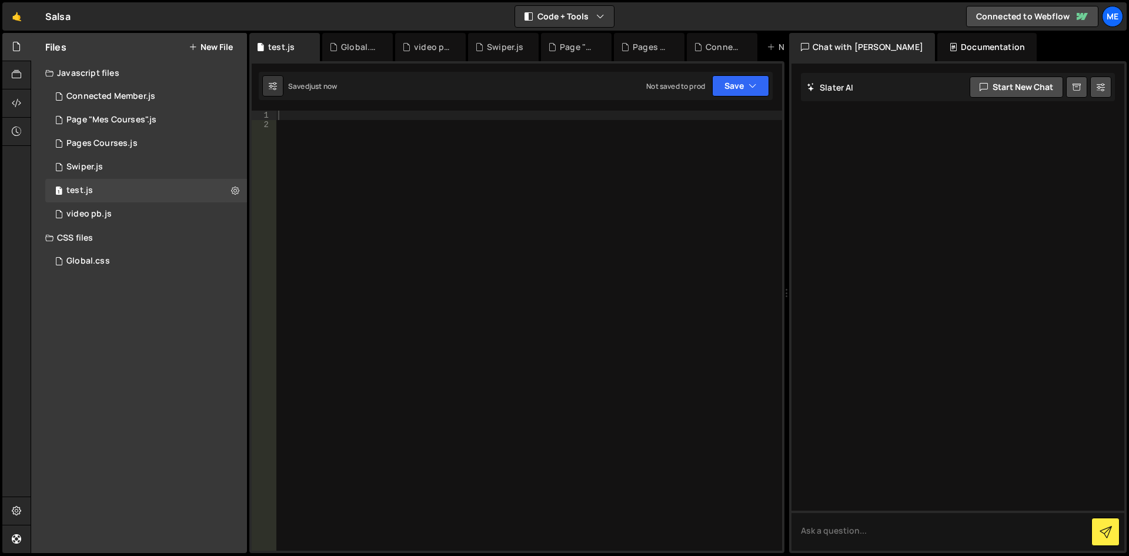
click at [398, 171] on div at bounding box center [529, 340] width 506 height 459
click at [326, 163] on div at bounding box center [529, 340] width 506 height 459
click at [732, 81] on button "Save" at bounding box center [740, 85] width 57 height 21
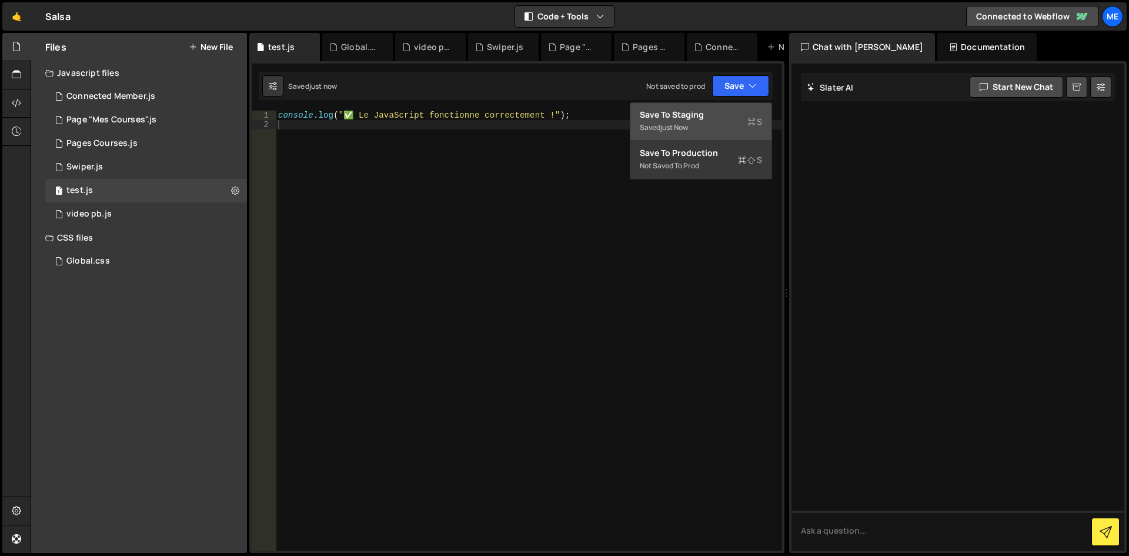
click at [698, 120] on div "Save to Staging S" at bounding box center [701, 115] width 122 height 12
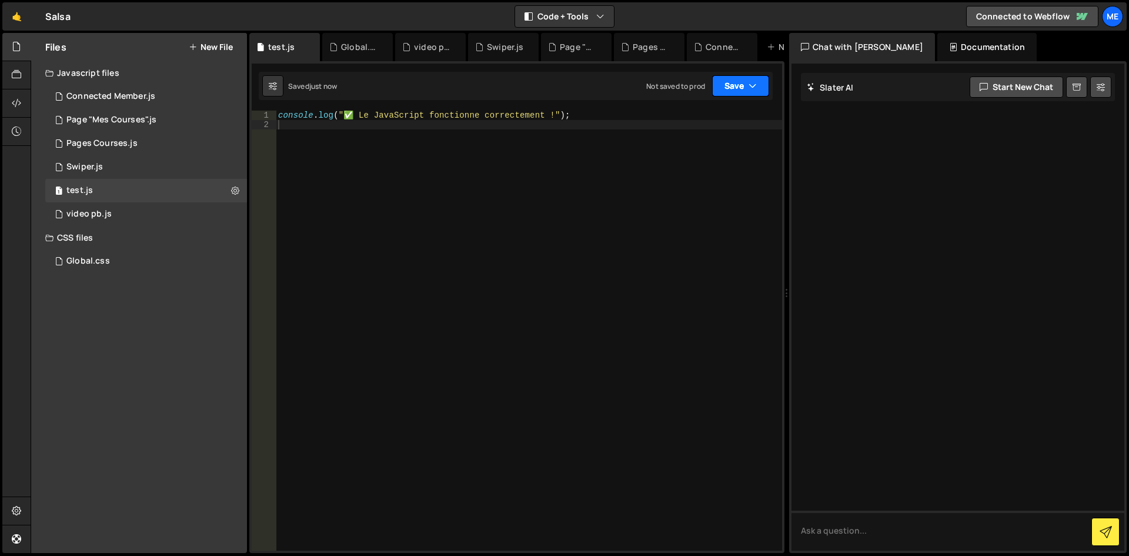
click at [729, 88] on button "Save" at bounding box center [740, 85] width 57 height 21
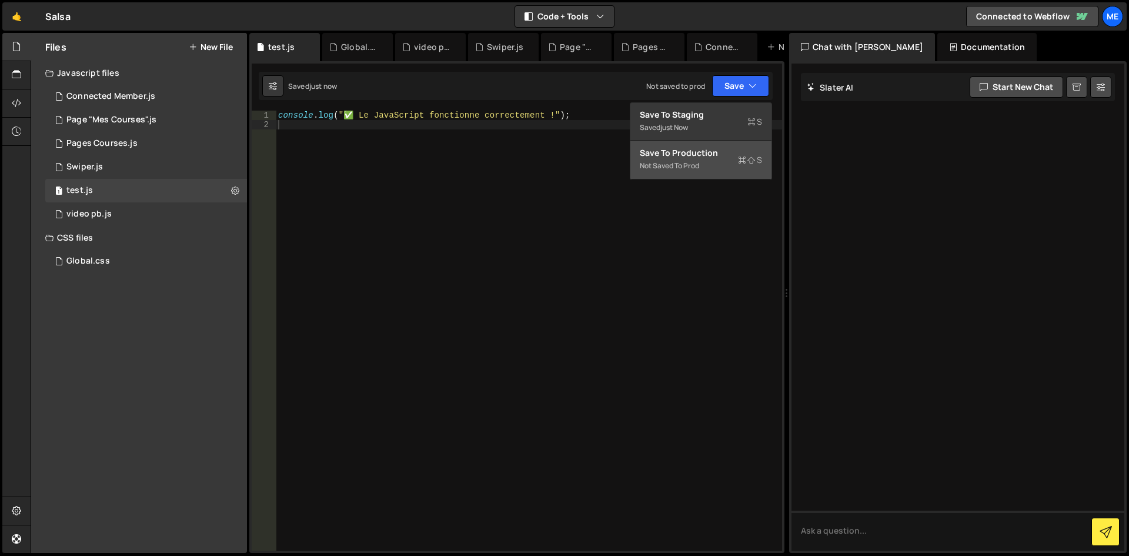
click at [690, 156] on div "Save to Production S" at bounding box center [701, 153] width 122 height 12
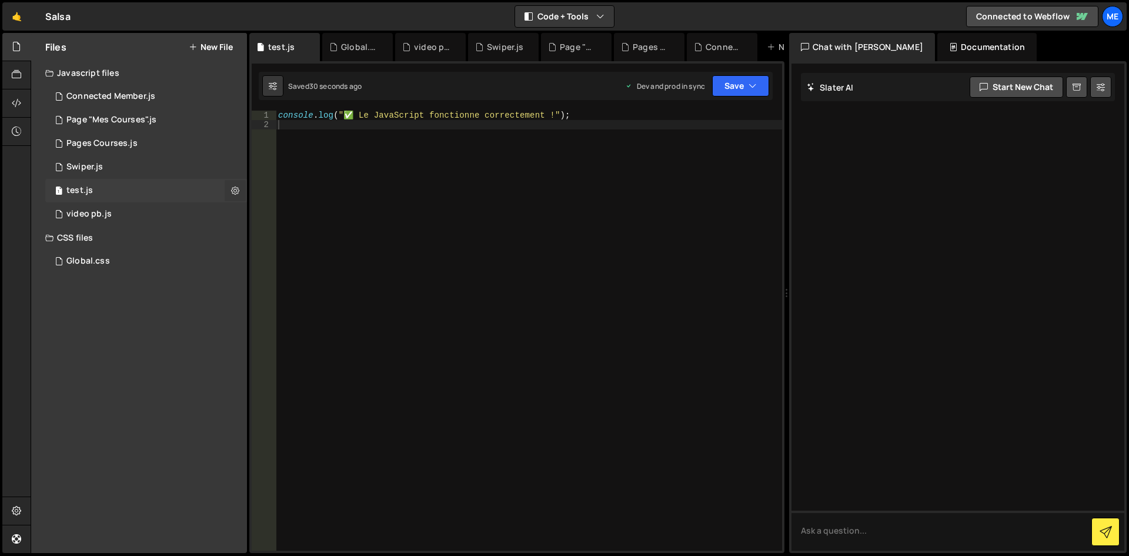
click at [234, 191] on icon at bounding box center [235, 190] width 8 height 11
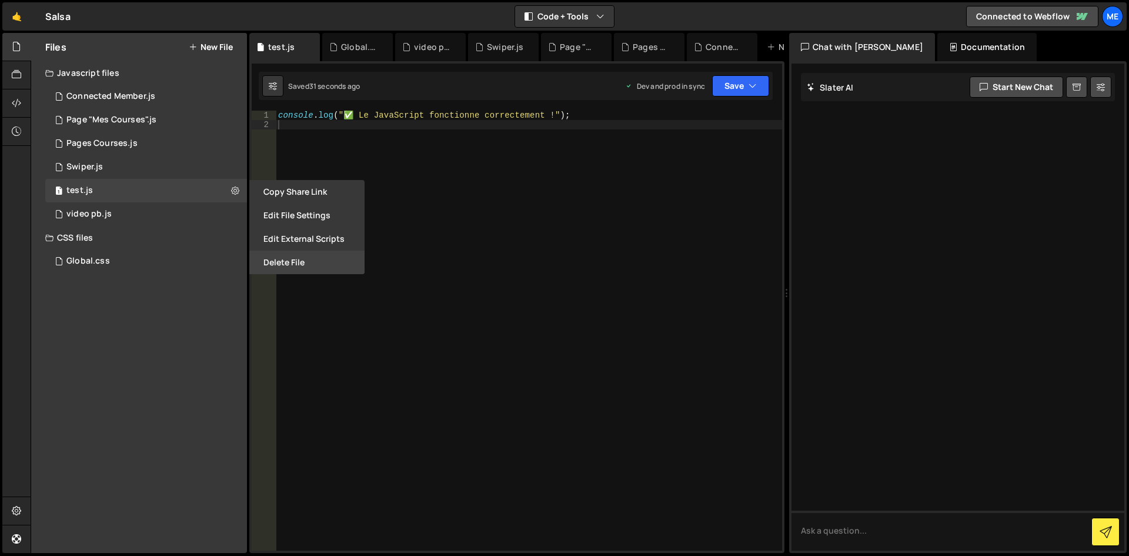
click at [285, 262] on button "Delete File" at bounding box center [306, 263] width 115 height 24
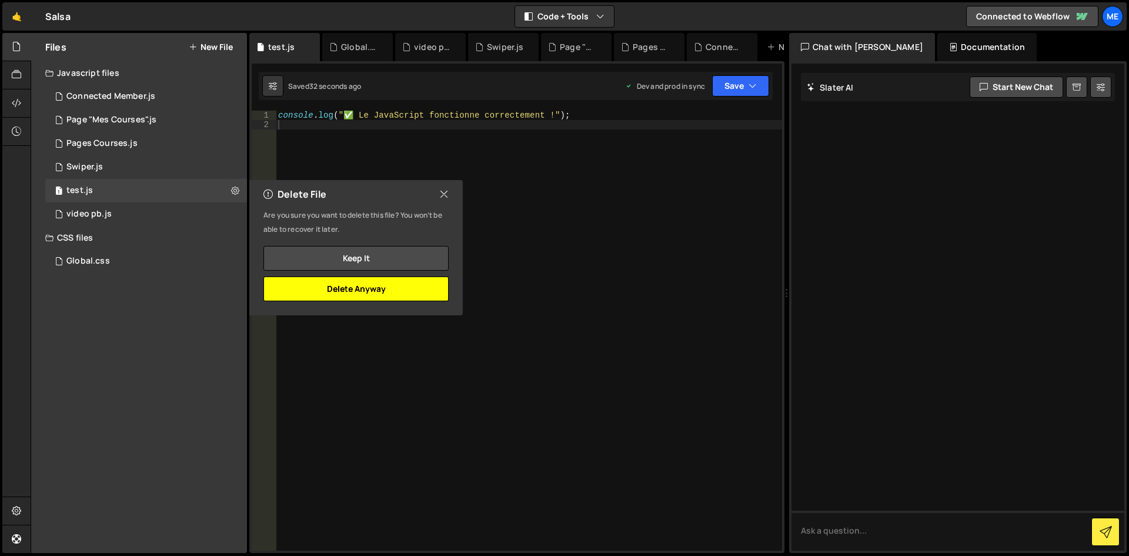
click at [362, 291] on button "Delete Anyway" at bounding box center [355, 288] width 185 height 25
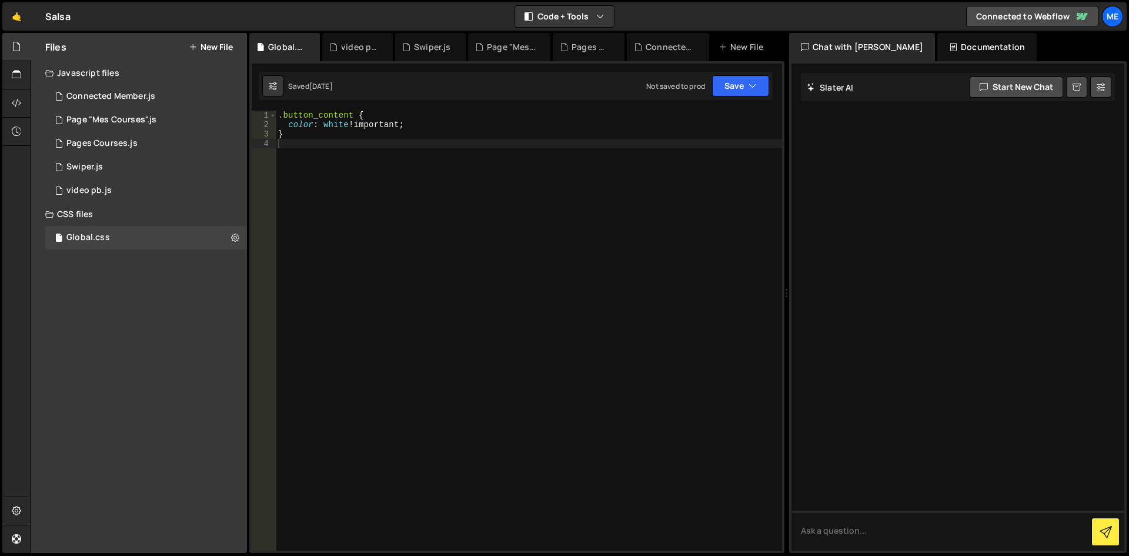
click at [182, 206] on div "CSS files" at bounding box center [139, 214] width 216 height 24
click at [176, 201] on div "1 video pb.js 0" at bounding box center [146, 191] width 202 height 24
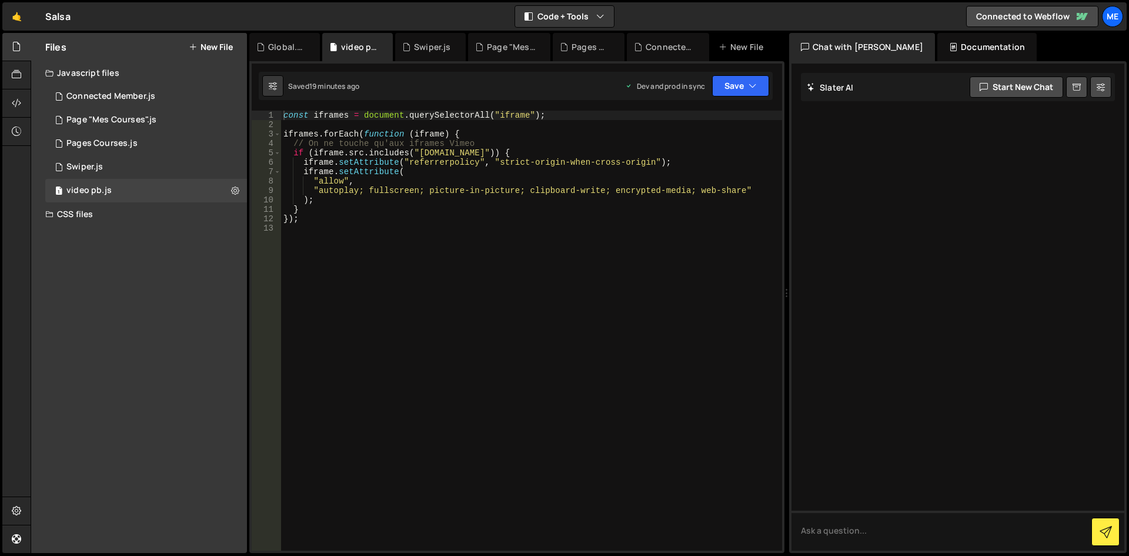
click at [120, 216] on div "CSS files" at bounding box center [139, 214] width 216 height 24
click at [105, 142] on div "Pages Courses.js" at bounding box center [101, 143] width 71 height 11
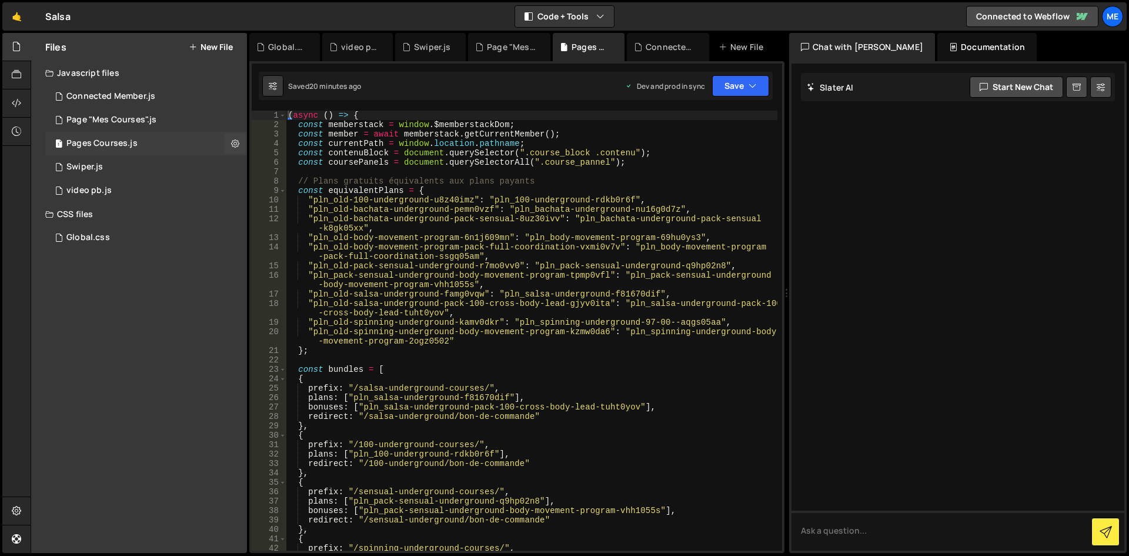
click at [111, 138] on div "Pages Courses.js" at bounding box center [101, 143] width 71 height 11
click at [112, 131] on div "1 Page "Mes Courses".js 0" at bounding box center [146, 120] width 202 height 24
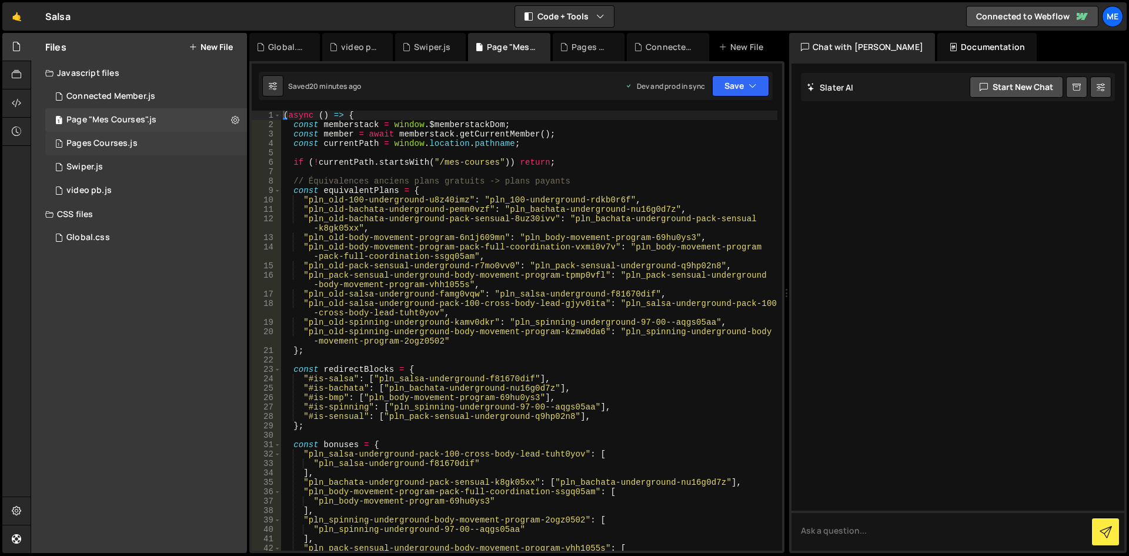
click at [109, 147] on div "Pages Courses.js" at bounding box center [101, 143] width 71 height 11
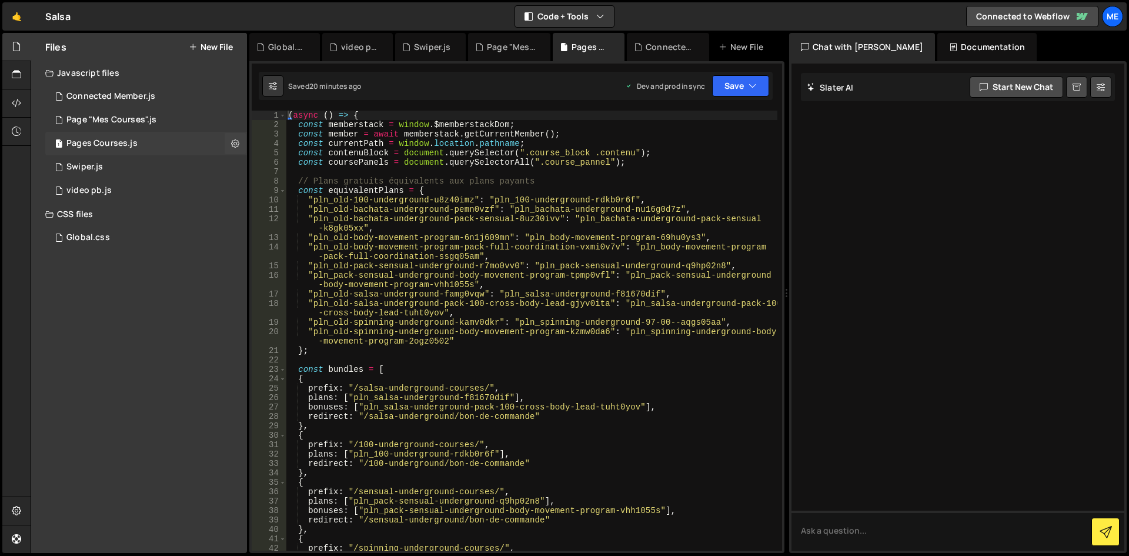
click at [115, 134] on div "1 Pages Courses.js 0" at bounding box center [146, 144] width 202 height 24
click at [132, 128] on div "1 Page "Mes Courses".js 0" at bounding box center [146, 120] width 202 height 24
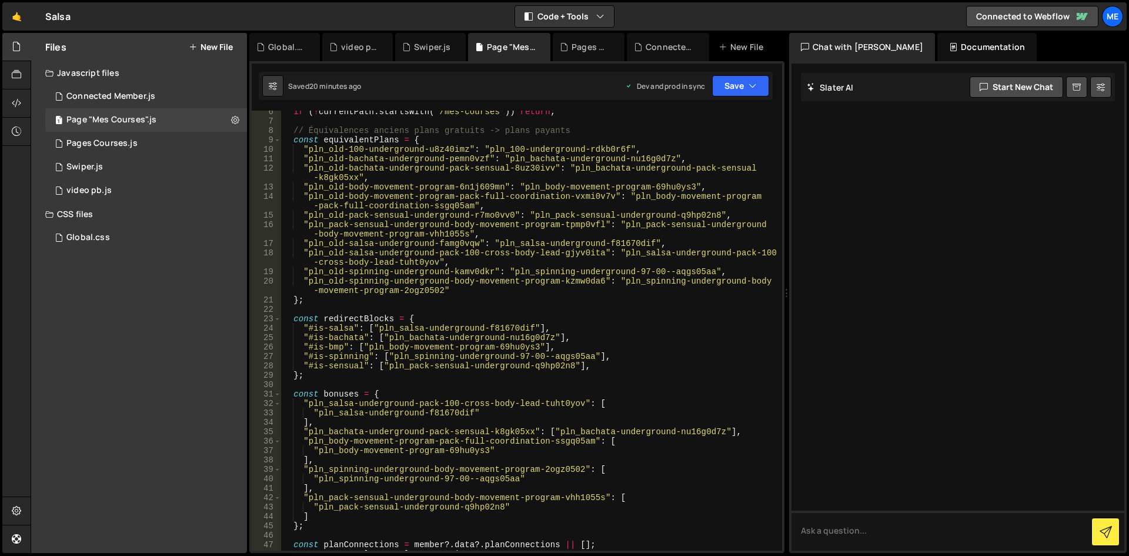
scroll to position [51, 0]
drag, startPoint x: 531, startPoint y: 325, endPoint x: 380, endPoint y: 329, distance: 150.6
click at [380, 329] on div "if ( ! currentPath . startsWith ( "/mes-courses" )) return ; // Équivalences an…" at bounding box center [529, 335] width 496 height 459
drag, startPoint x: 376, startPoint y: 329, endPoint x: 528, endPoint y: 329, distance: 152.3
click at [528, 329] on div "if ( ! currentPath . startsWith ( "/mes-courses" )) return ; // Équivalences an…" at bounding box center [529, 335] width 496 height 459
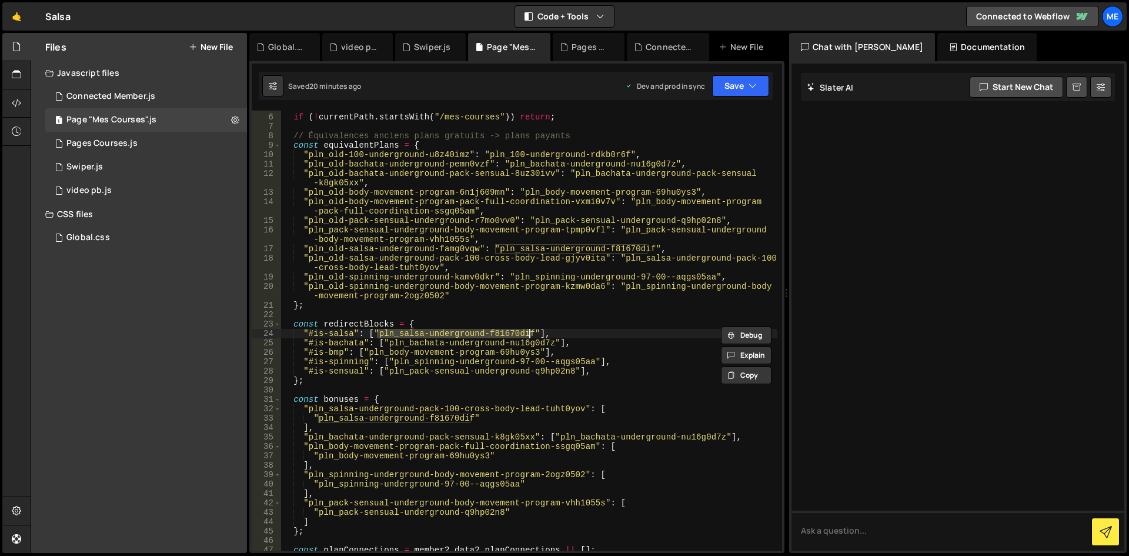
scroll to position [45, 0]
click at [600, 334] on div "if ( ! currentPath . startsWith ( "/mes-courses" )) return ; // Équivalences an…" at bounding box center [529, 332] width 496 height 459
click at [599, 292] on div "if ( ! currentPath . startsWith ( "/mes-courses" )) return ; // Équivalences an…" at bounding box center [529, 332] width 496 height 459
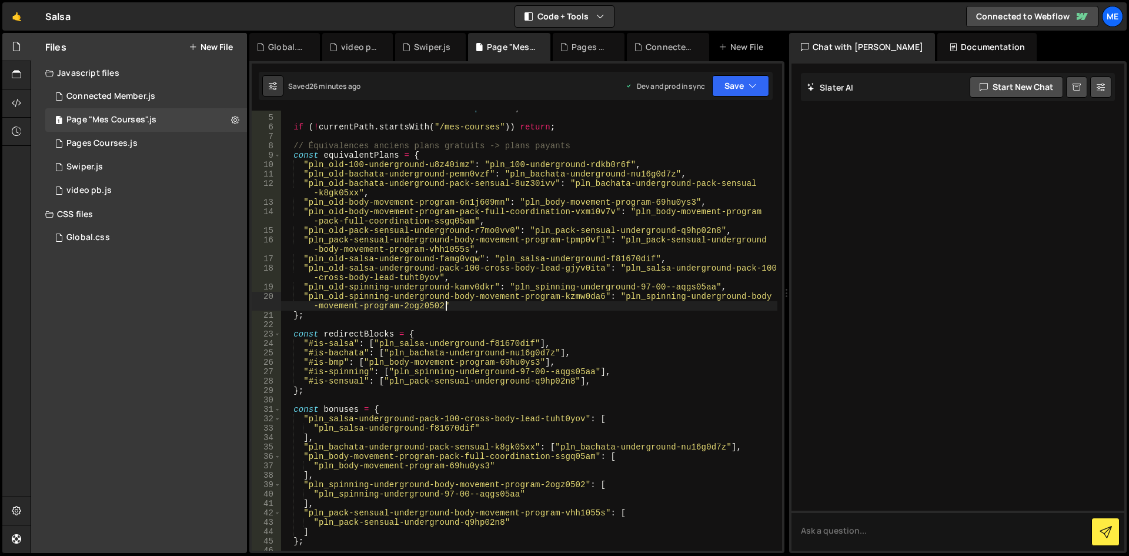
scroll to position [0, 0]
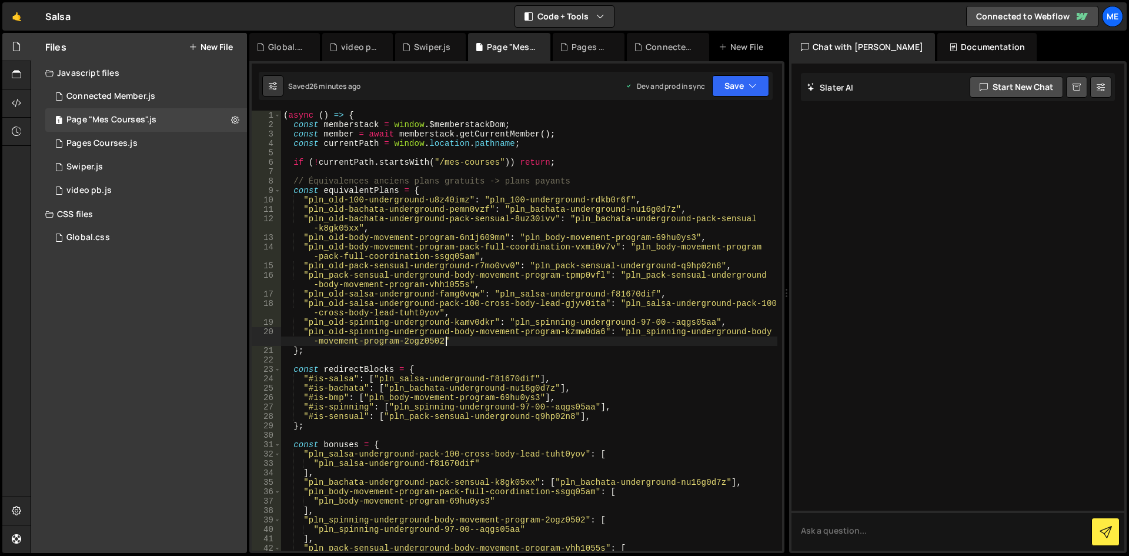
click at [495, 160] on div "( async ( ) => { const memberstack = window . $memberstackDom ; const member = …" at bounding box center [529, 340] width 496 height 459
click at [535, 231] on div "( async ( ) => { const memberstack = window . $memberstackDom ; const member = …" at bounding box center [529, 340] width 496 height 459
type textarea ""pln_old-bachata-underground-pack-sensual-8uz30ivv": "pln_bachata-underground-p…"
click at [731, 81] on button "Save" at bounding box center [740, 85] width 57 height 21
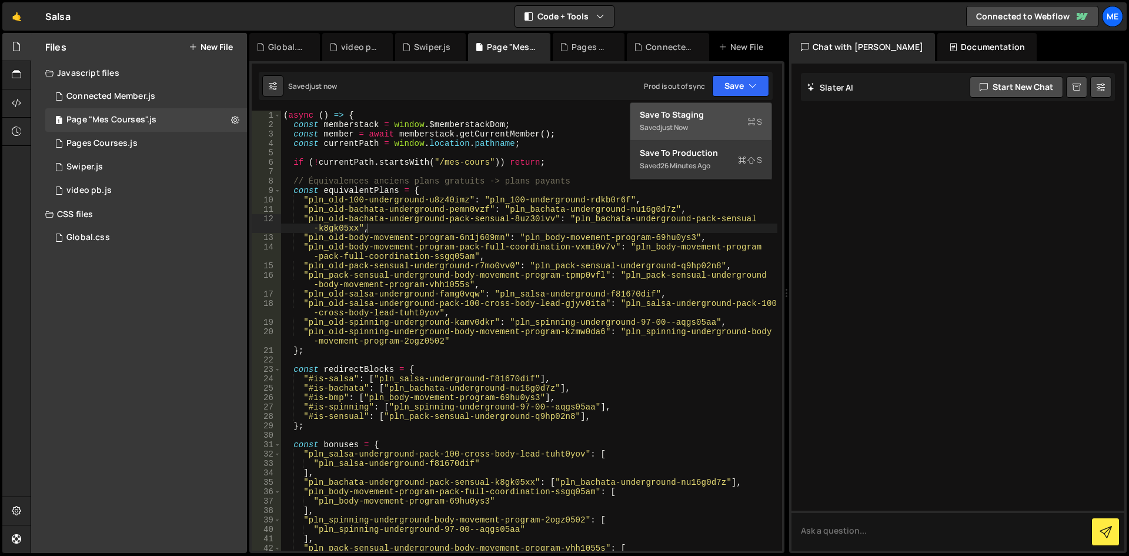
click at [694, 136] on button "Save to Staging S Saved just now" at bounding box center [700, 122] width 141 height 38
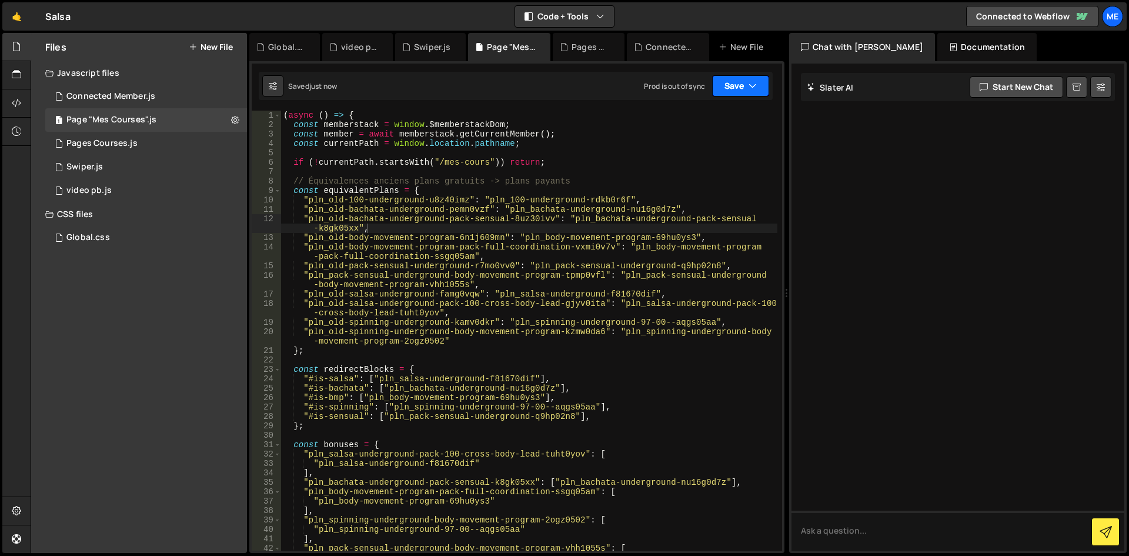
click at [730, 89] on button "Save" at bounding box center [740, 85] width 57 height 21
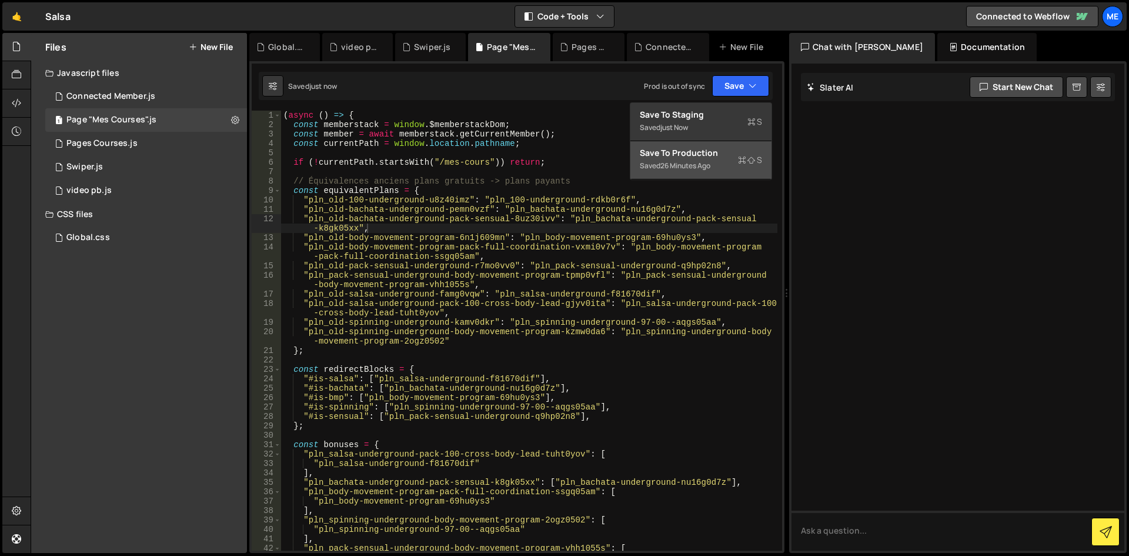
click at [690, 152] on div "Save to Production S" at bounding box center [701, 153] width 122 height 12
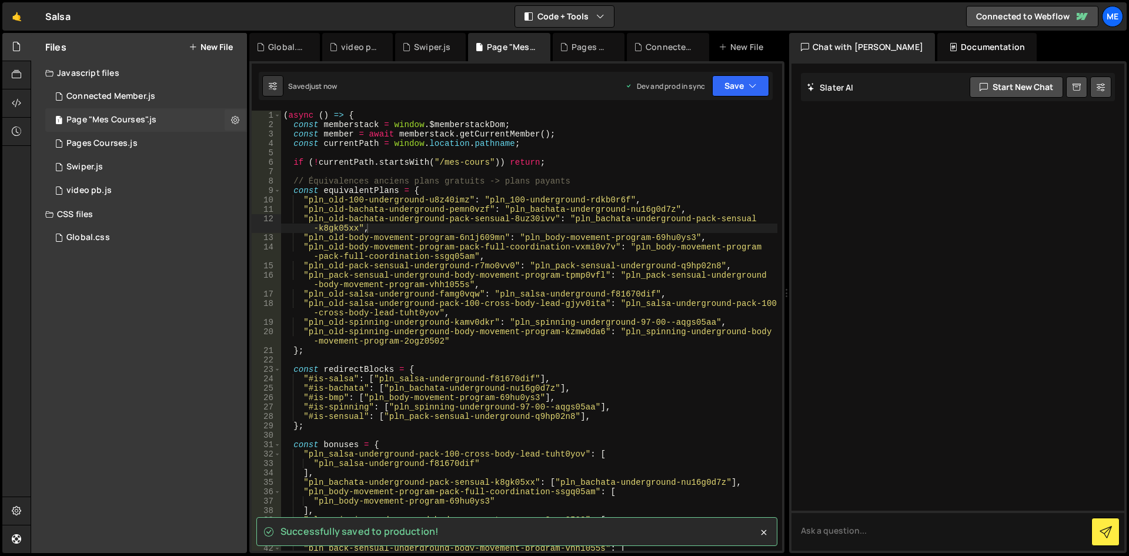
click at [141, 109] on div "1 Page "Mes Courses".js 0" at bounding box center [146, 120] width 202 height 24
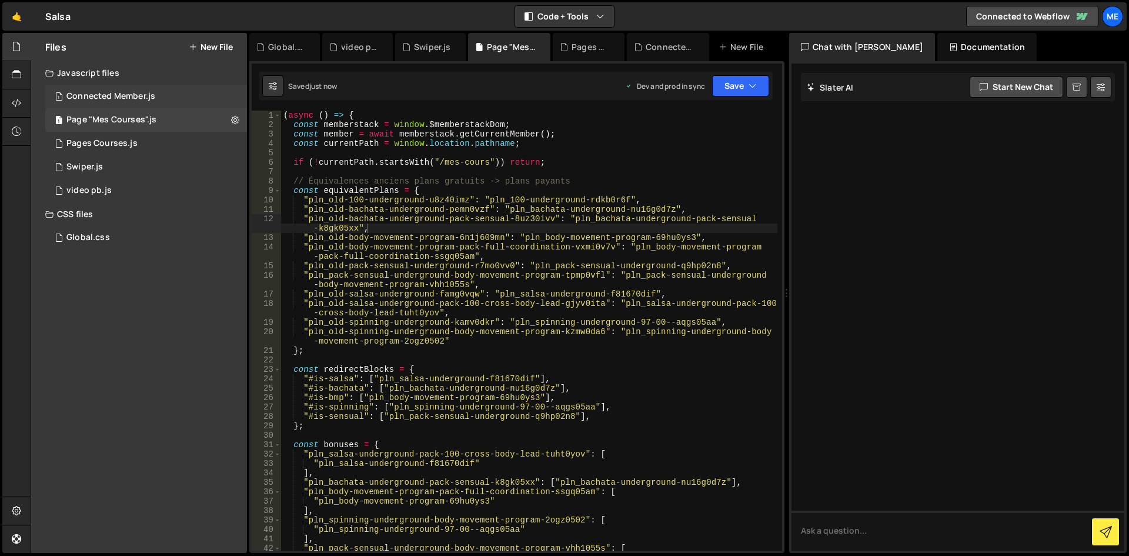
click at [145, 96] on div "Connected Member.js" at bounding box center [110, 96] width 89 height 11
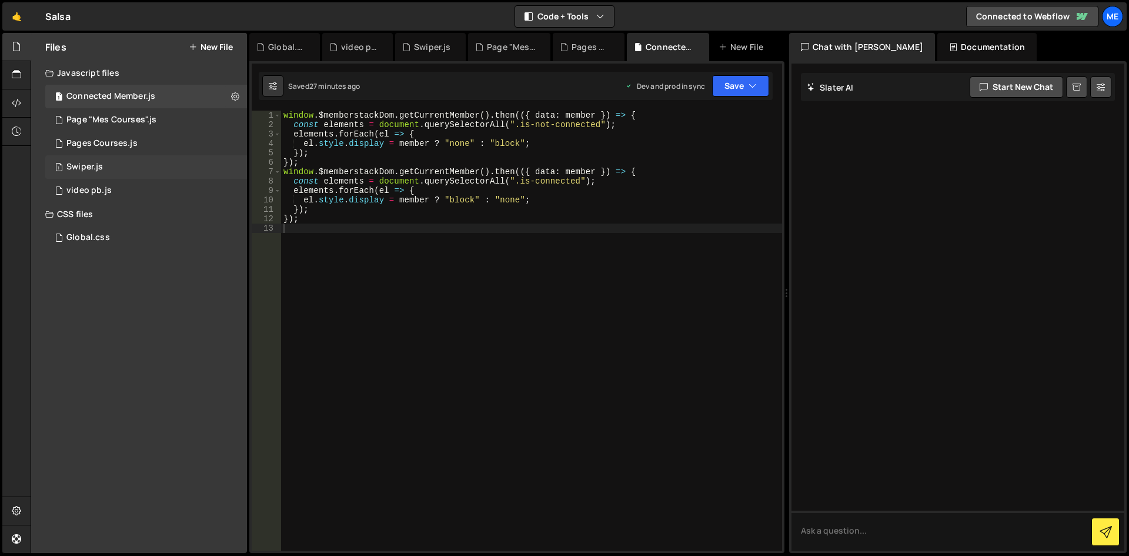
click at [178, 157] on div "1 Swiper.js 0" at bounding box center [146, 167] width 202 height 24
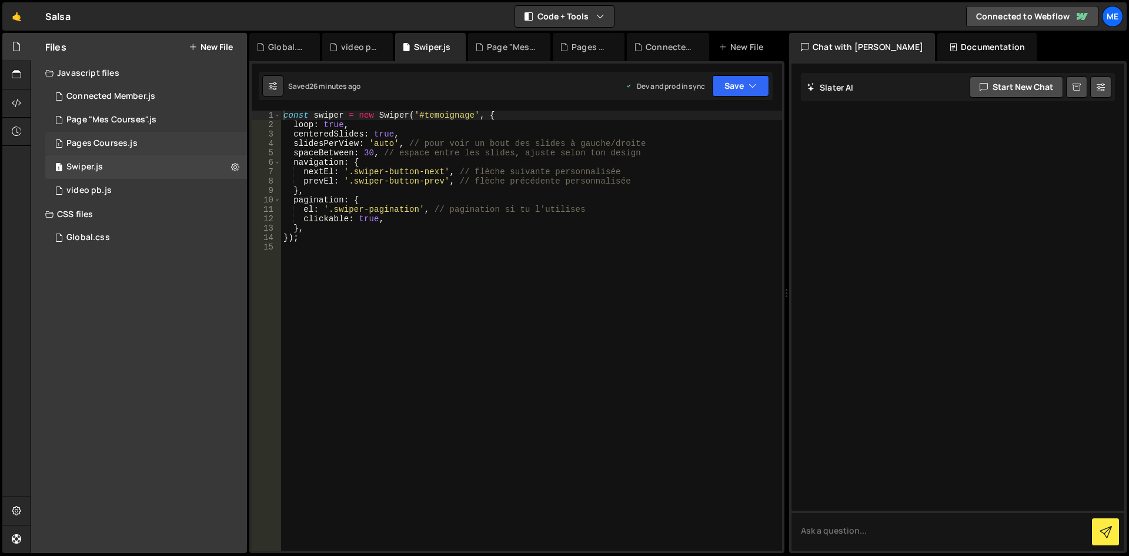
click at [158, 148] on div "1 Pages Courses.js 0" at bounding box center [146, 144] width 202 height 24
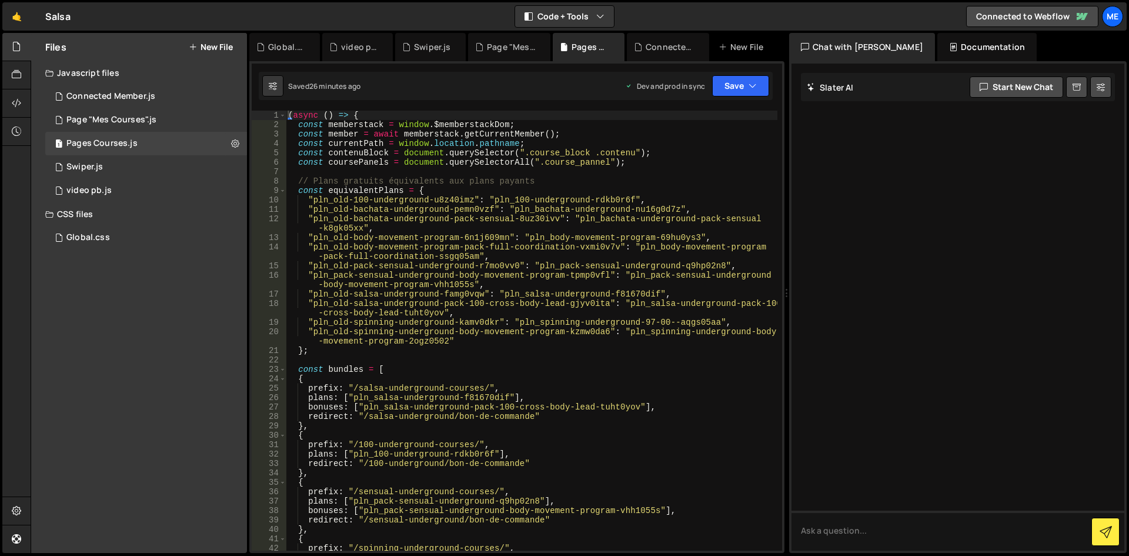
type textarea "const coursePanels = document.querySelectorAll(".course_pannel");"
click at [603, 162] on div "( async ( ) => { const memberstack = window . $memberstackDom ; const member = …" at bounding box center [532, 340] width 492 height 459
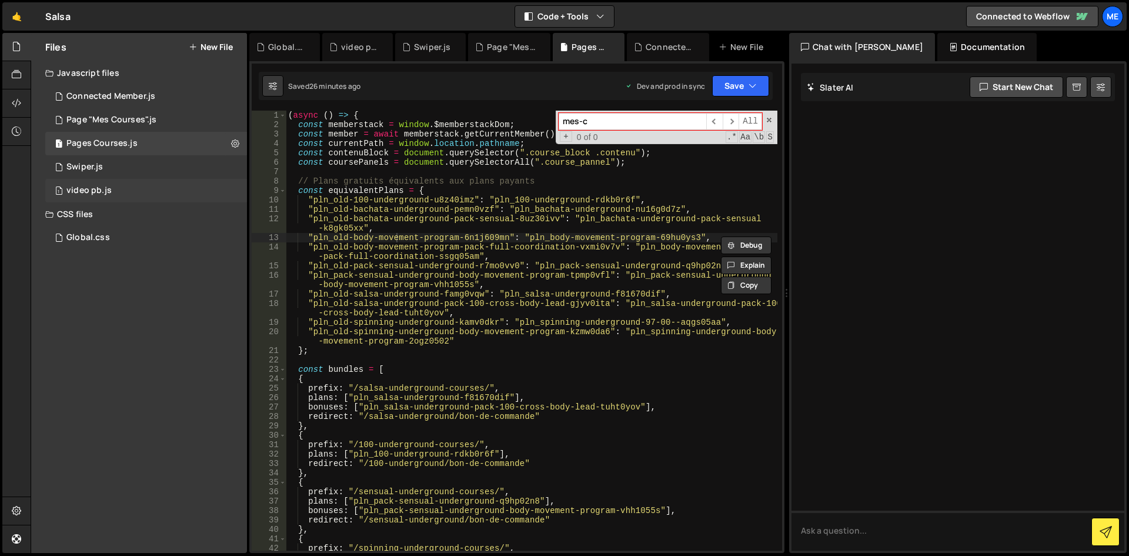
type input "mes-c"
click at [153, 188] on div "1 video pb.js 0" at bounding box center [146, 191] width 202 height 24
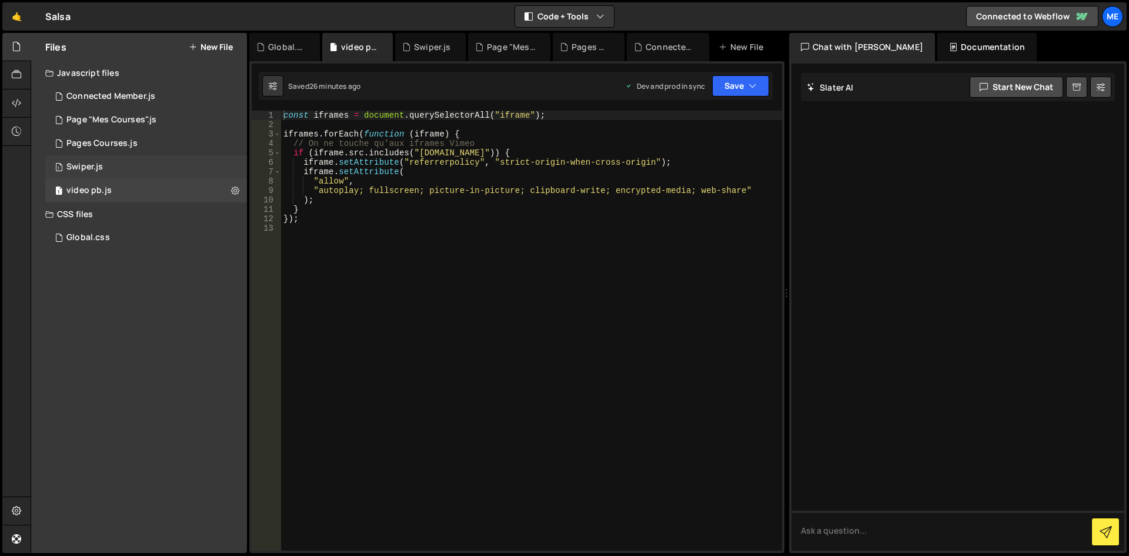
click at [153, 168] on div "1 Swiper.js 0" at bounding box center [146, 167] width 202 height 24
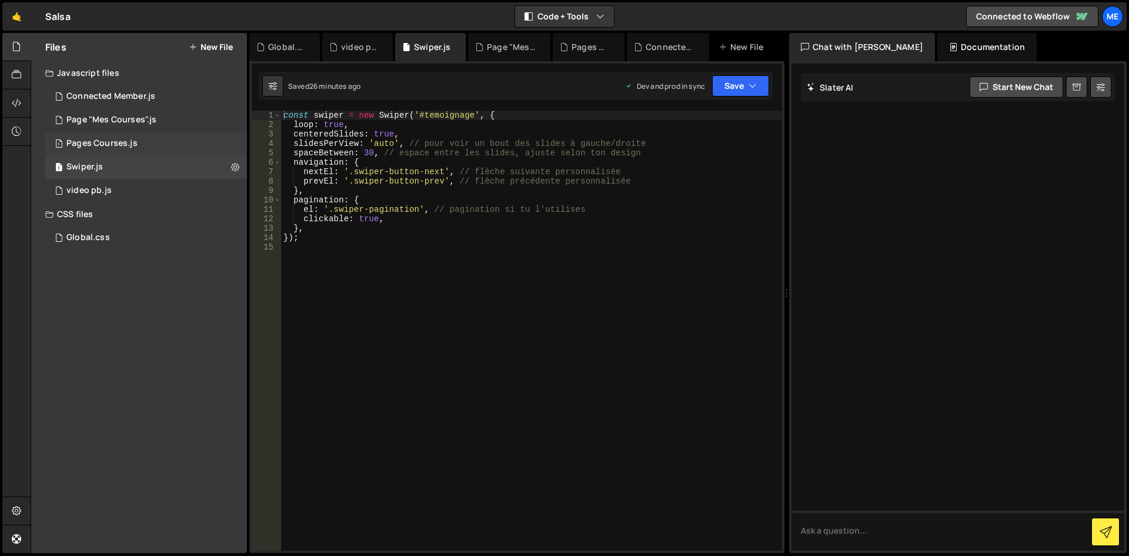
click at [158, 153] on div "1 Pages Courses.js 0" at bounding box center [146, 144] width 202 height 24
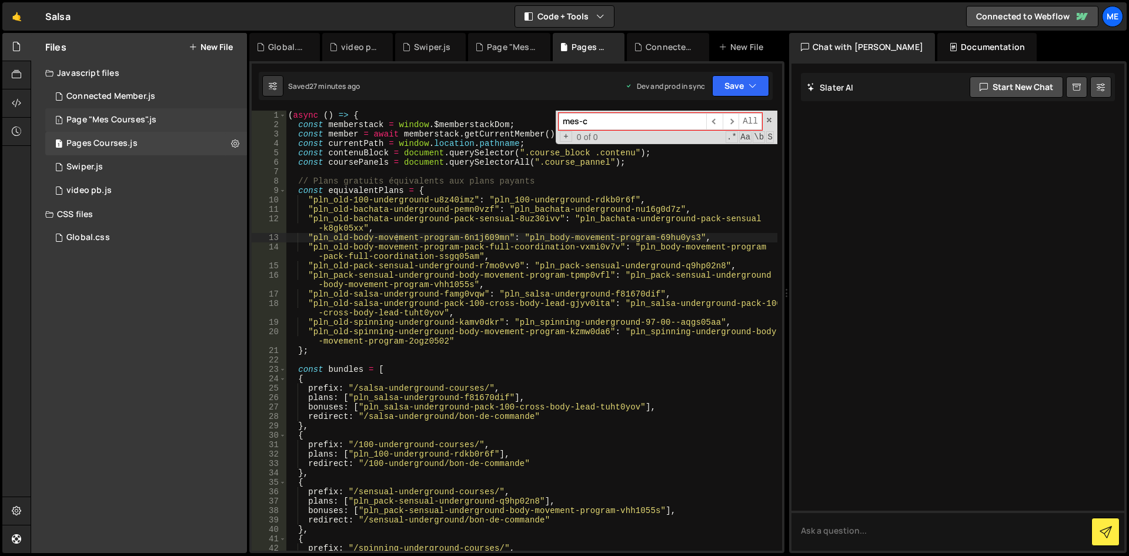
click at [165, 120] on div "1 Page "Mes Courses".js 0" at bounding box center [146, 120] width 202 height 24
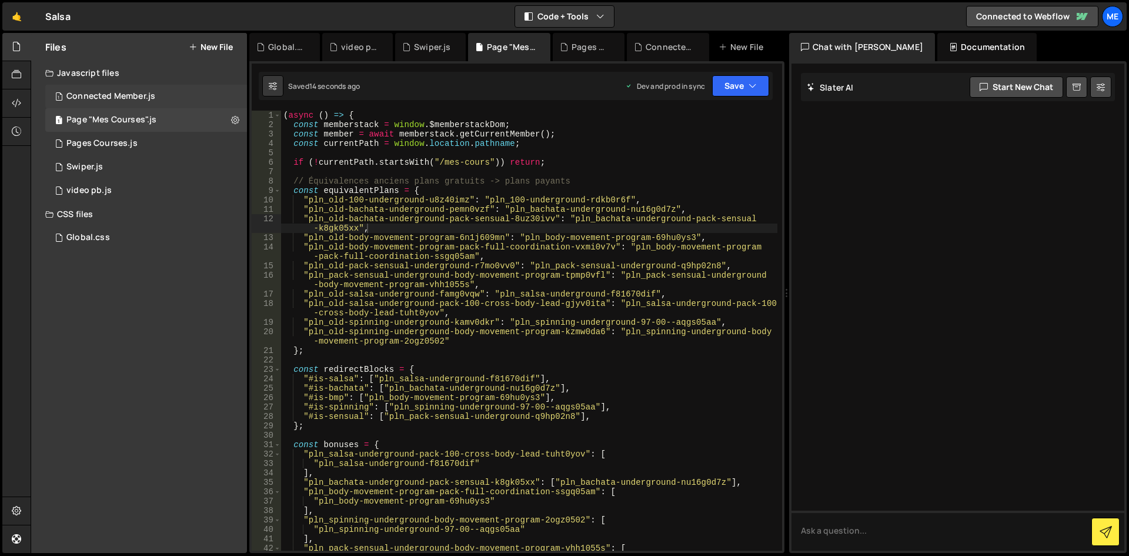
click at [165, 91] on div "1 Connected Member.js 0" at bounding box center [146, 97] width 202 height 24
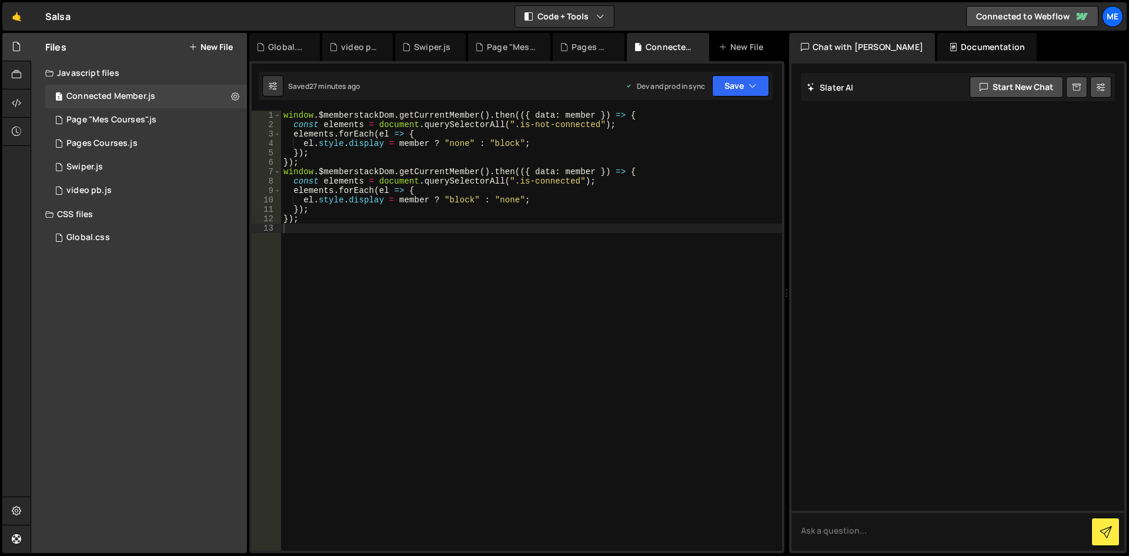
click at [598, 200] on div "window . $memberstackDom . getCurrentMember ( ) . then (({ data : member }) => …" at bounding box center [531, 340] width 501 height 459
click at [78, 107] on div "1 Connected Member.js 0" at bounding box center [146, 97] width 202 height 24
type textarea "});"
click at [592, 211] on div "window . $memberstackDom . getCurrentMember ( ) . then (({ data : member }) => …" at bounding box center [531, 340] width 501 height 459
click at [173, 125] on div "1 Page "Mes Courses".js 0" at bounding box center [146, 120] width 202 height 24
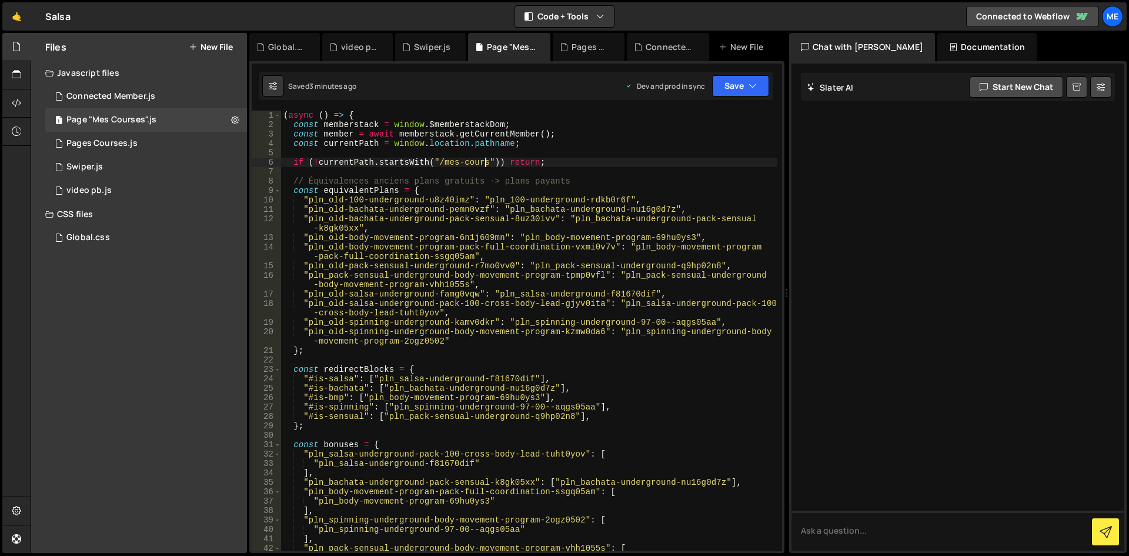
click at [483, 164] on div "( async ( ) => { const memberstack = window . $memberstackDom ; const member = …" at bounding box center [529, 340] width 496 height 459
type textarea "if (!currentPath.startsWith("/mes-courses")) return;"
click at [645, 170] on div "( async ( ) => { const memberstack = window . $memberstackDom ; const member = …" at bounding box center [529, 340] width 496 height 459
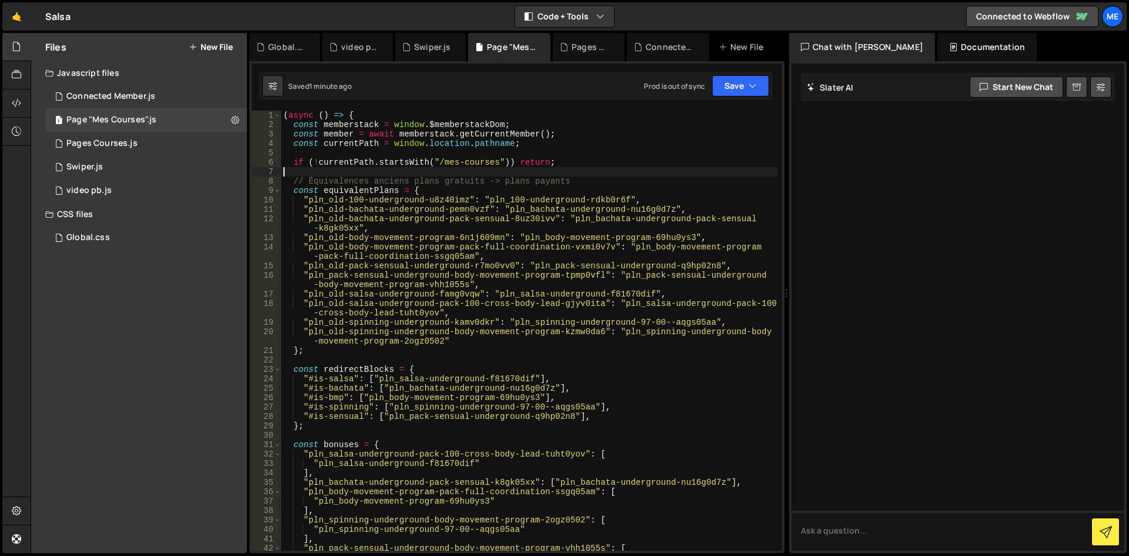
click at [438, 199] on div "( async ( ) => { const memberstack = window . $memberstackDom ; const member = …" at bounding box center [529, 340] width 496 height 459
type textarea ""pln_old-100-underground-u8z40imz": "pln_100-underground-rdkb0r6f","
click at [479, 169] on div "( async ( ) => { const memberstack = window . $memberstackDom ; const member = …" at bounding box center [529, 340] width 496 height 459
click at [734, 78] on button "Save" at bounding box center [740, 85] width 57 height 21
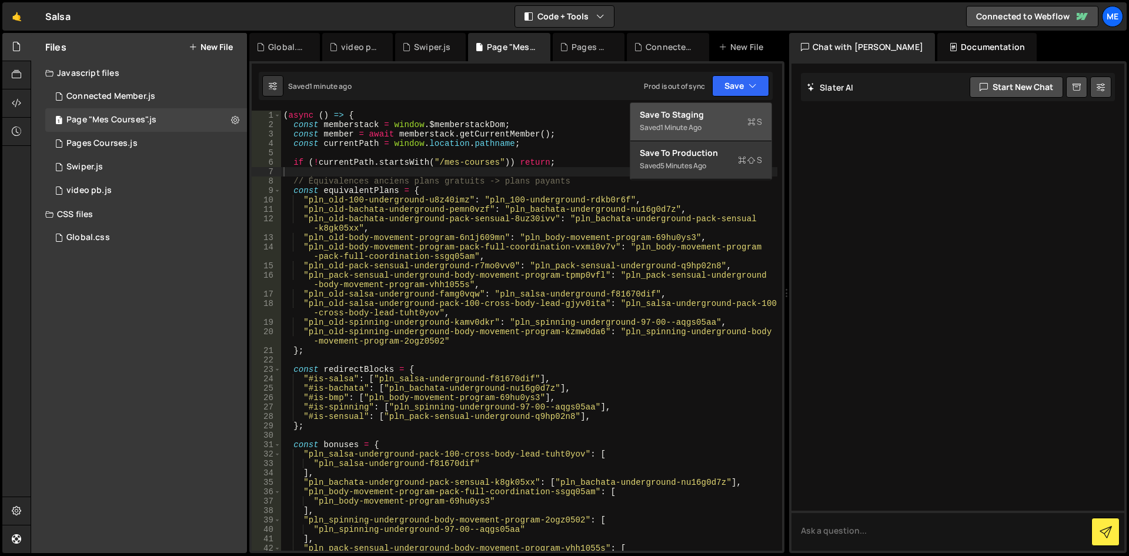
click at [705, 118] on div "Save to Staging S" at bounding box center [701, 115] width 122 height 12
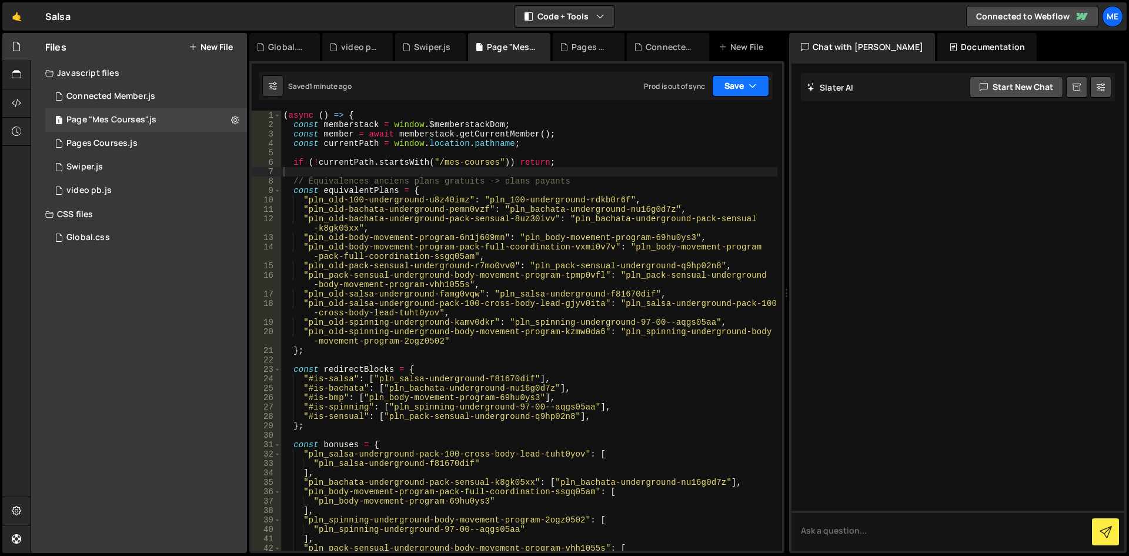
click at [730, 88] on button "Save" at bounding box center [740, 85] width 57 height 21
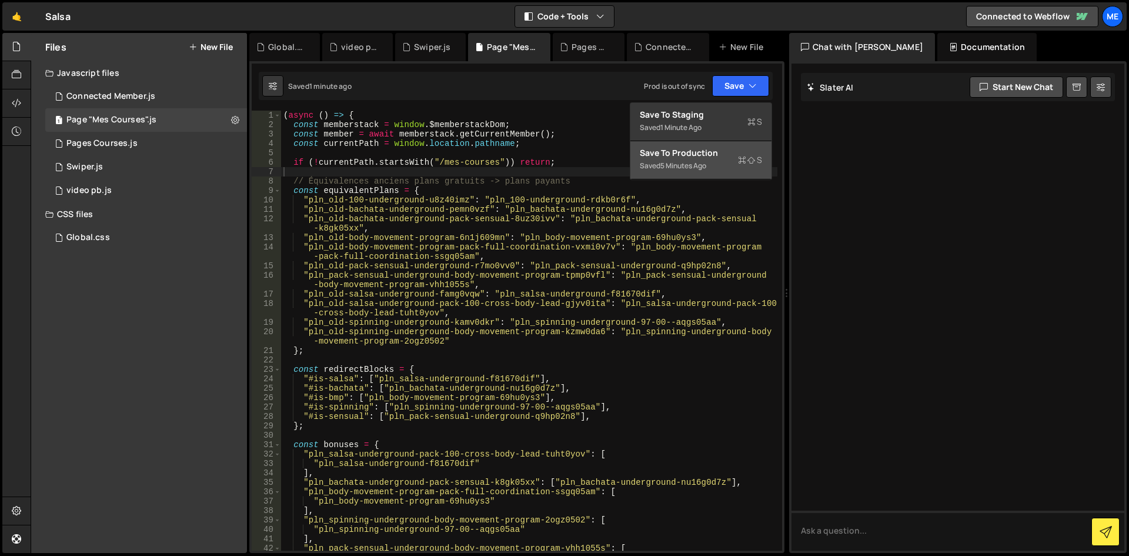
click at [686, 155] on div "Save to Production S" at bounding box center [701, 153] width 122 height 12
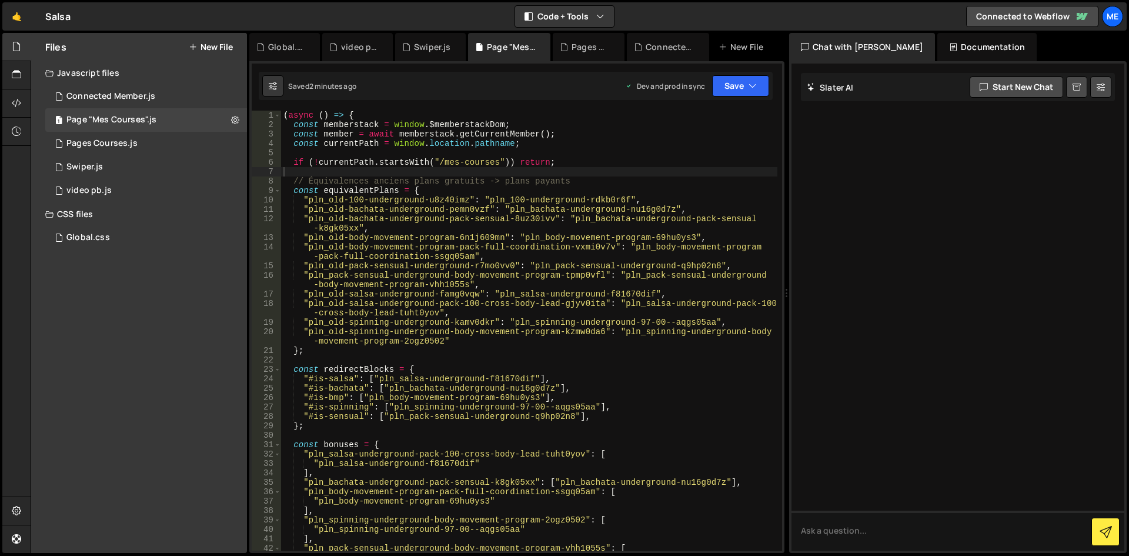
click at [613, 123] on div "( async ( ) => { const memberstack = window . $memberstackDom ; const member = …" at bounding box center [529, 340] width 496 height 459
click at [629, 185] on div "( async ( ) => { const memberstack = window . $memberstackDom ; const member = …" at bounding box center [529, 340] width 496 height 459
click at [596, 241] on div "( async ( ) => { const memberstack = window . $memberstackDom ; const member = …" at bounding box center [529, 340] width 496 height 459
click at [725, 86] on button "Save" at bounding box center [740, 85] width 57 height 21
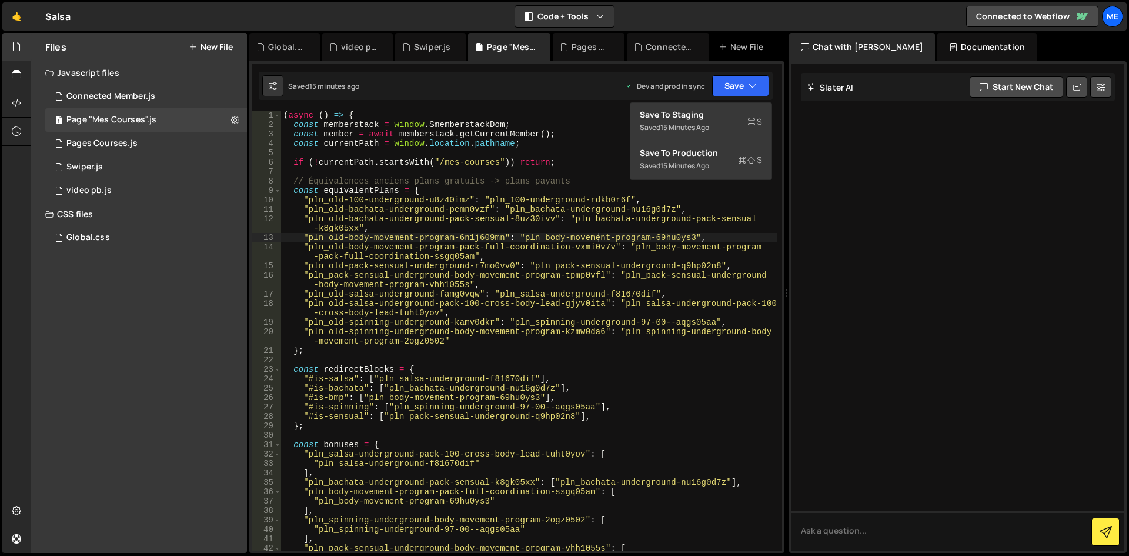
type textarea ""pln_old-bachata-underground-pack-sensual-8uz30ivv": "pln_bachata-underground-p…"
click at [672, 218] on div "( async ( ) => { const memberstack = window . $memberstackDom ; const member = …" at bounding box center [529, 340] width 496 height 459
